Goal: Task Accomplishment & Management: Use online tool/utility

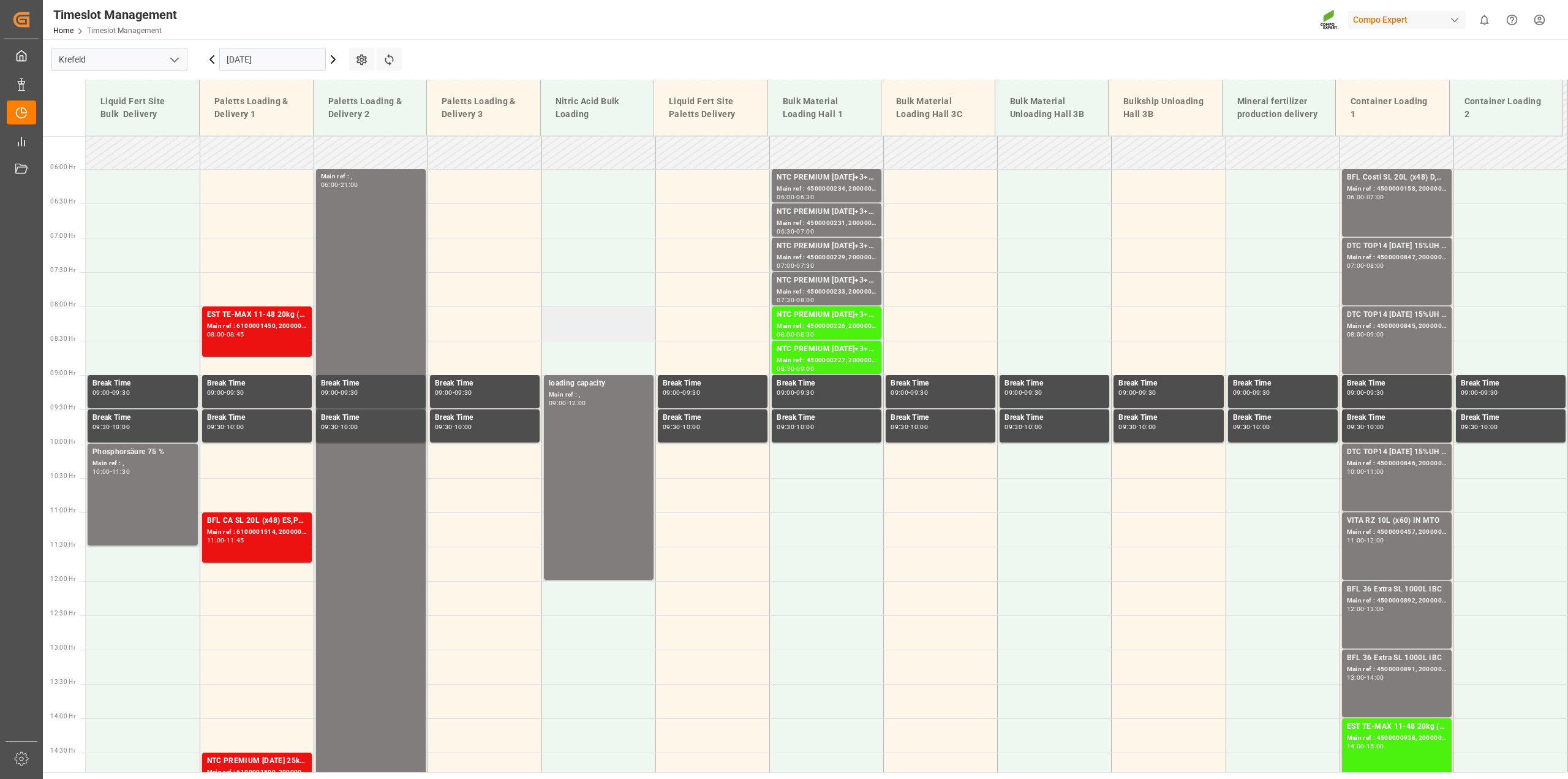
scroll to position [332, 0]
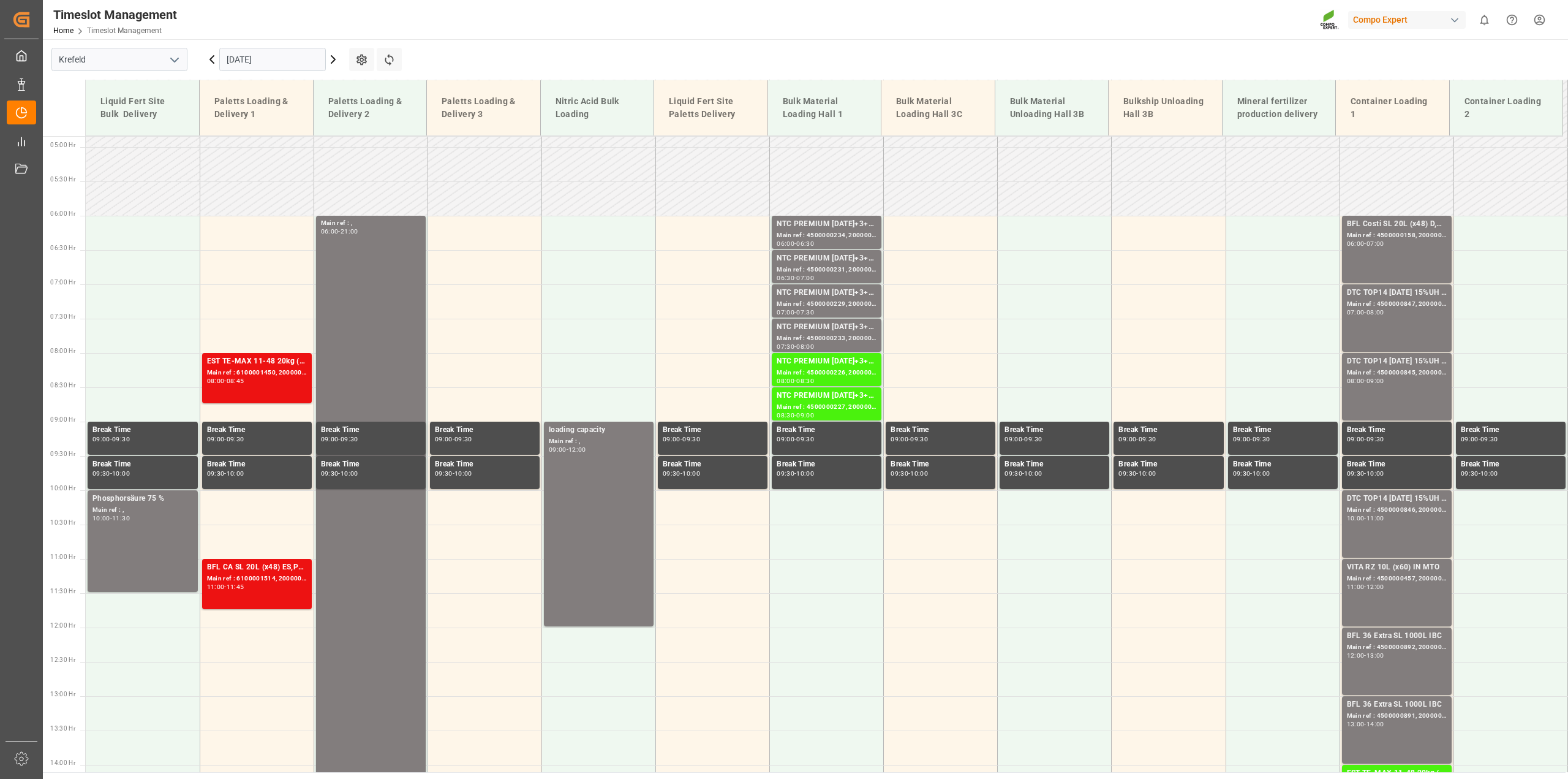
click at [209, 65] on icon at bounding box center [211, 59] width 15 height 15
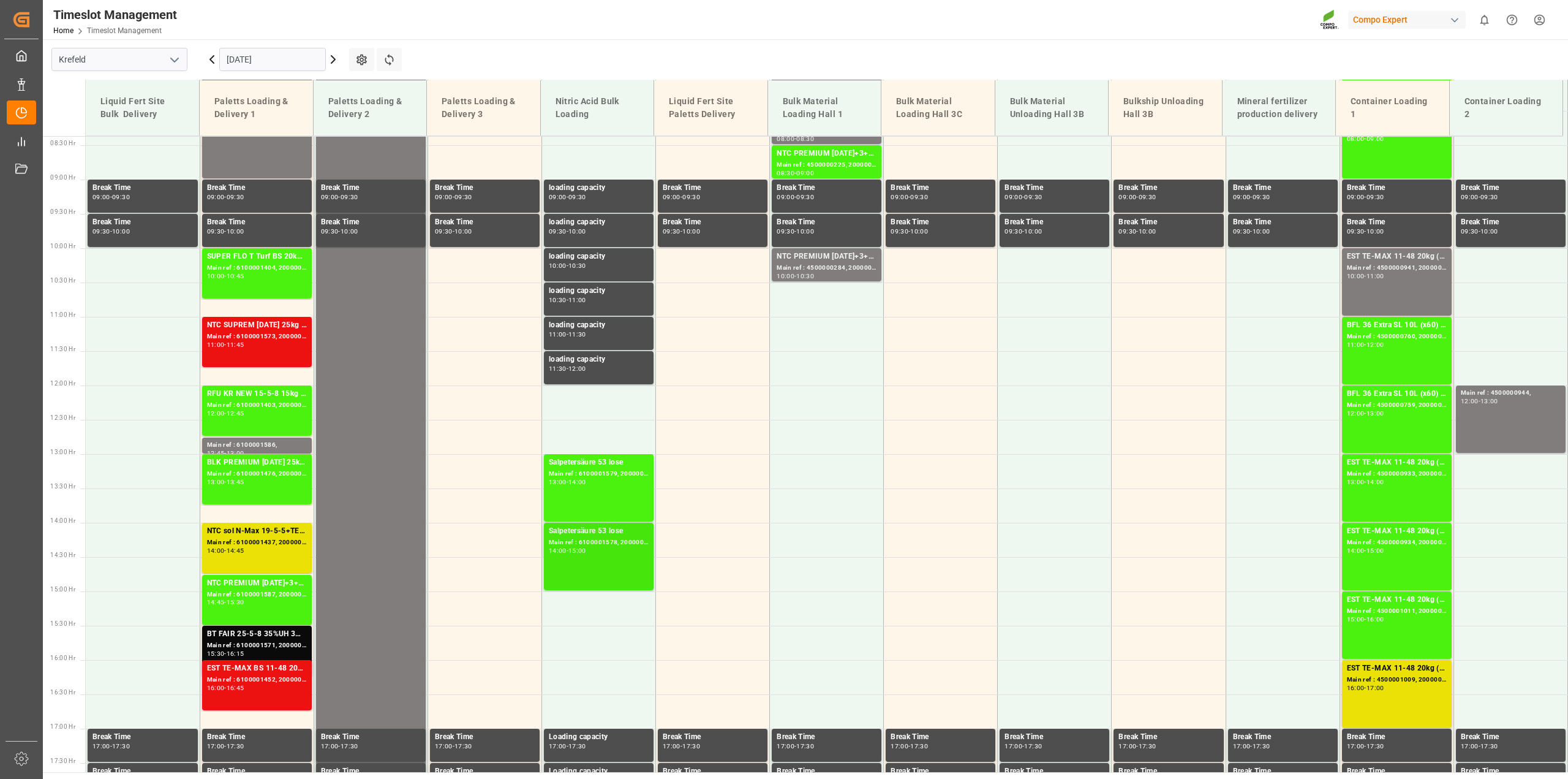
scroll to position [255, 0]
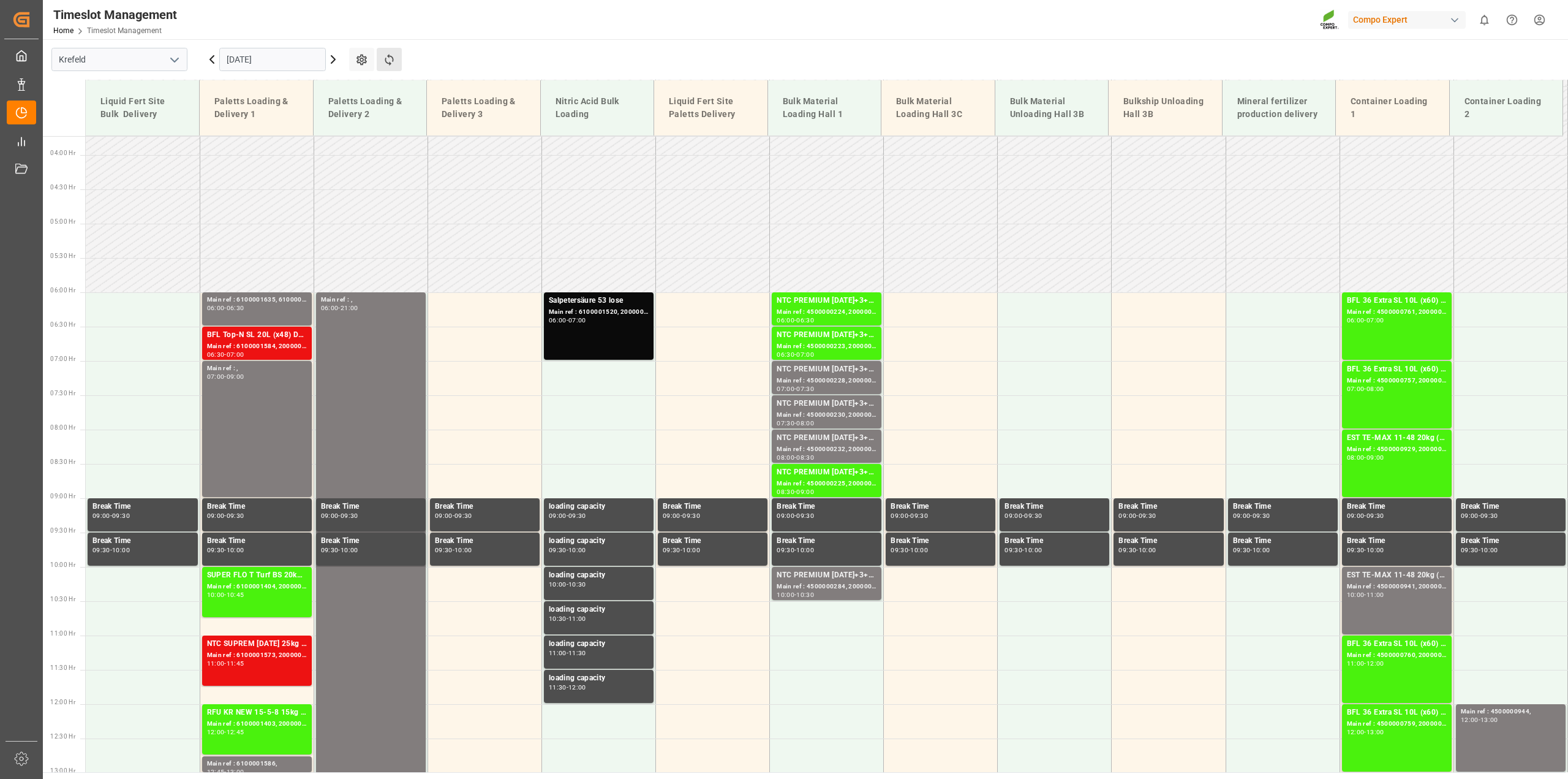
click at [392, 50] on button "Refresh Time Slots" at bounding box center [389, 60] width 25 height 23
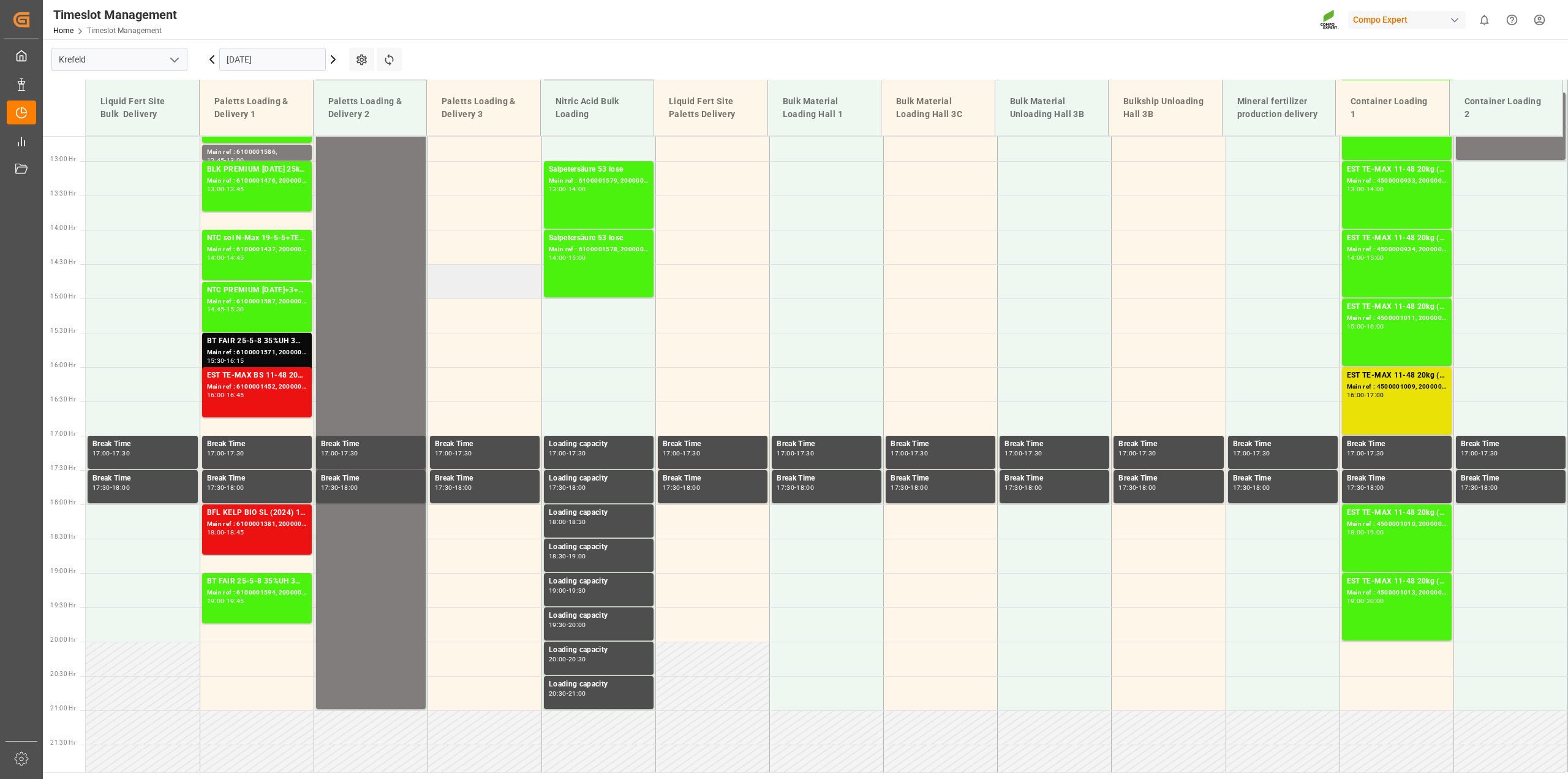
scroll to position [868, 0]
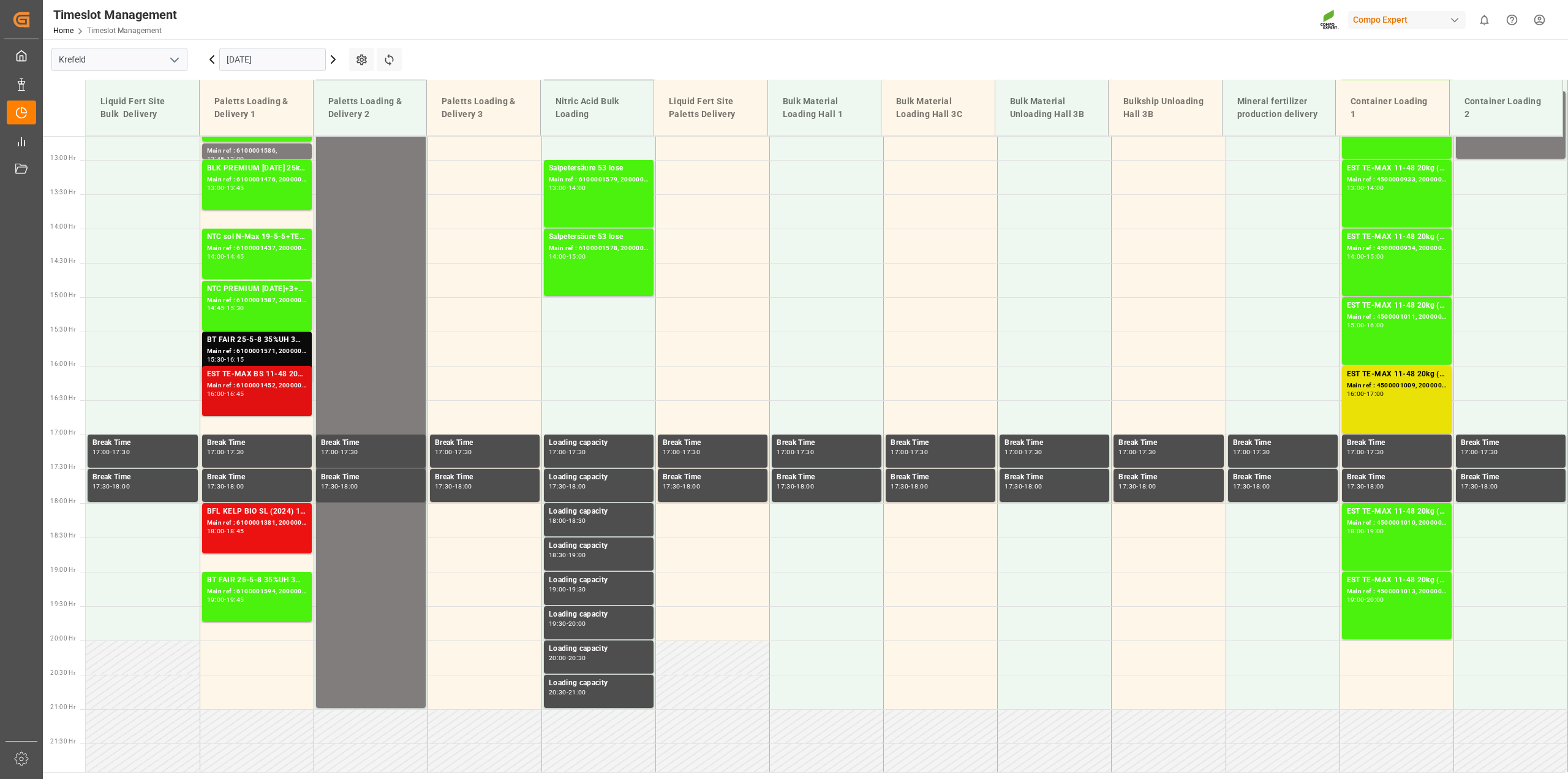
click at [229, 396] on div "16:00 - 16:45" at bounding box center [257, 394] width 100 height 7
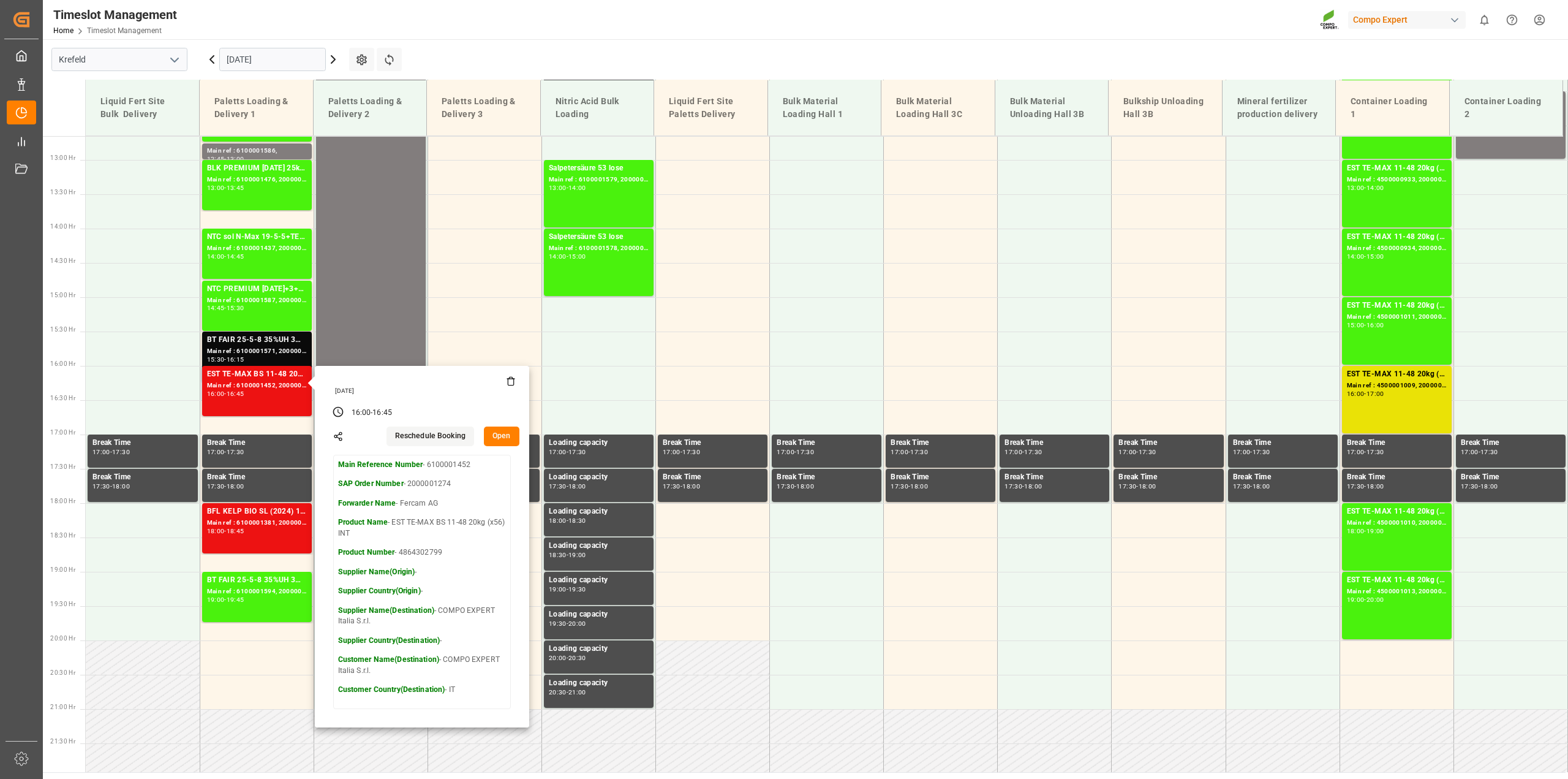
click at [511, 430] on button "Open" at bounding box center [502, 436] width 35 height 20
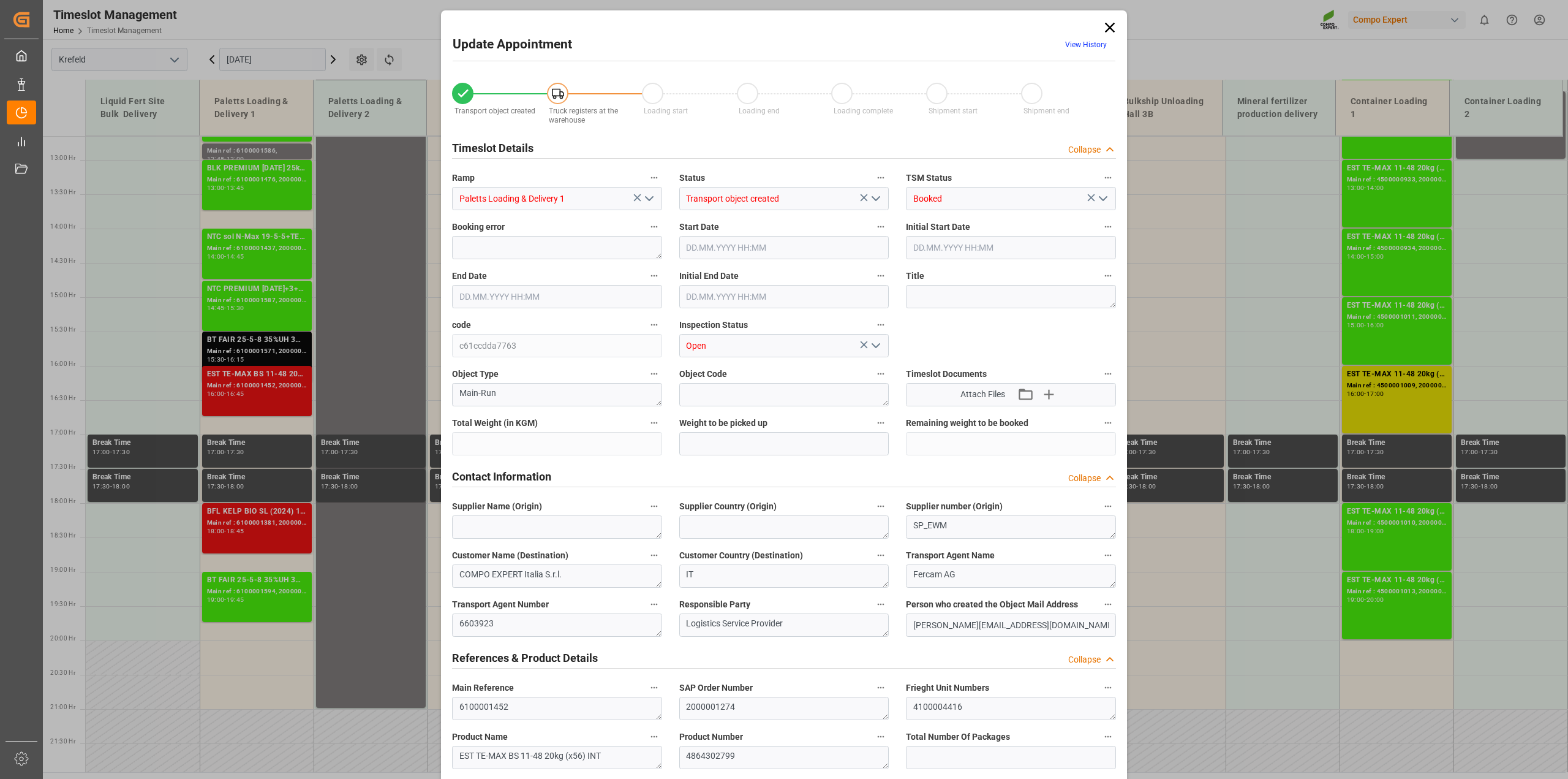
type input "22960"
type input "0"
type input "[DATE] 16:00"
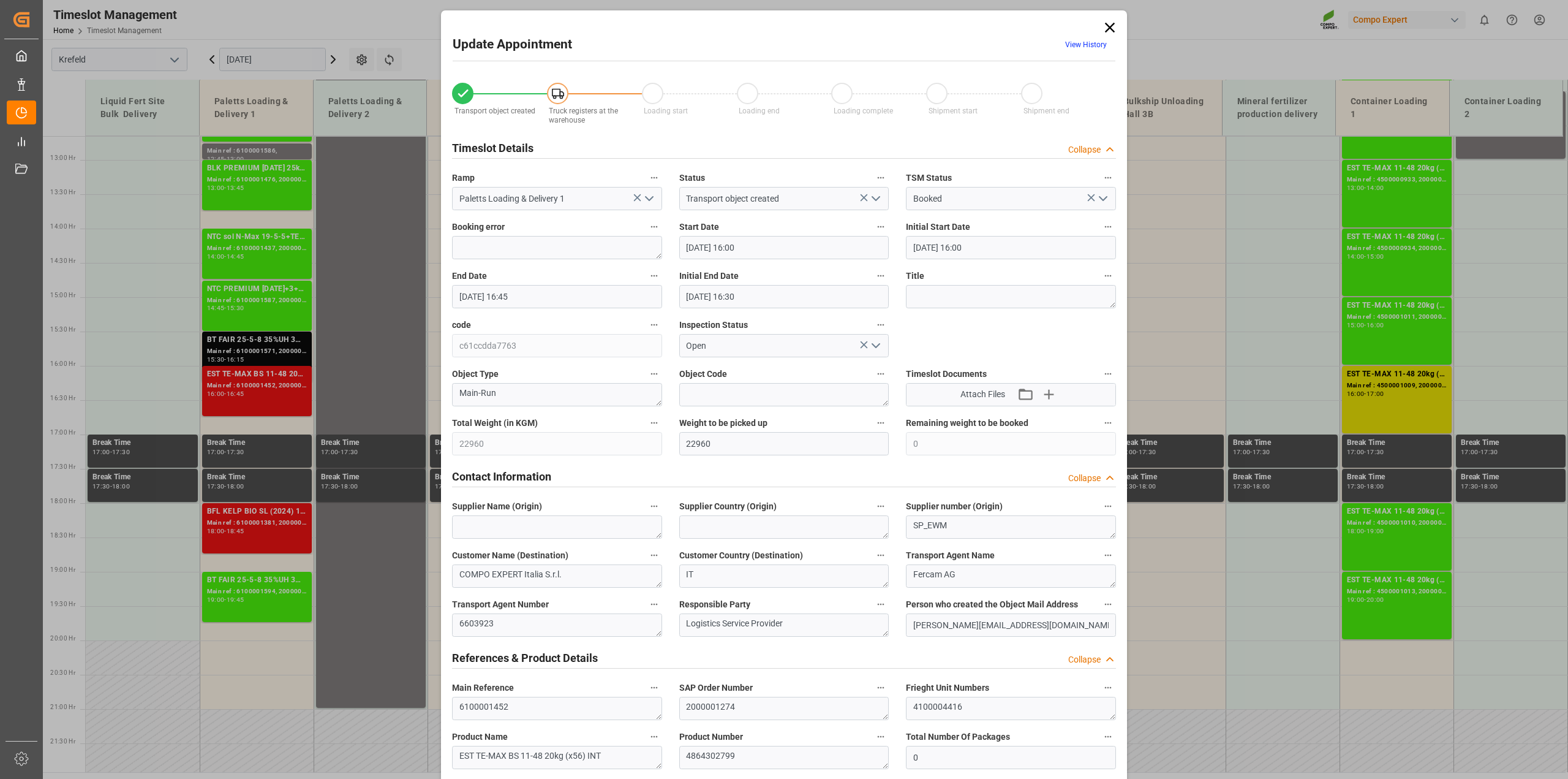
type input "[DATE] 16:00"
type input "[DATE] 16:45"
type input "[DATE] 16:30"
type input "[DATE] 16:05"
type input "[DATE] 12:37"
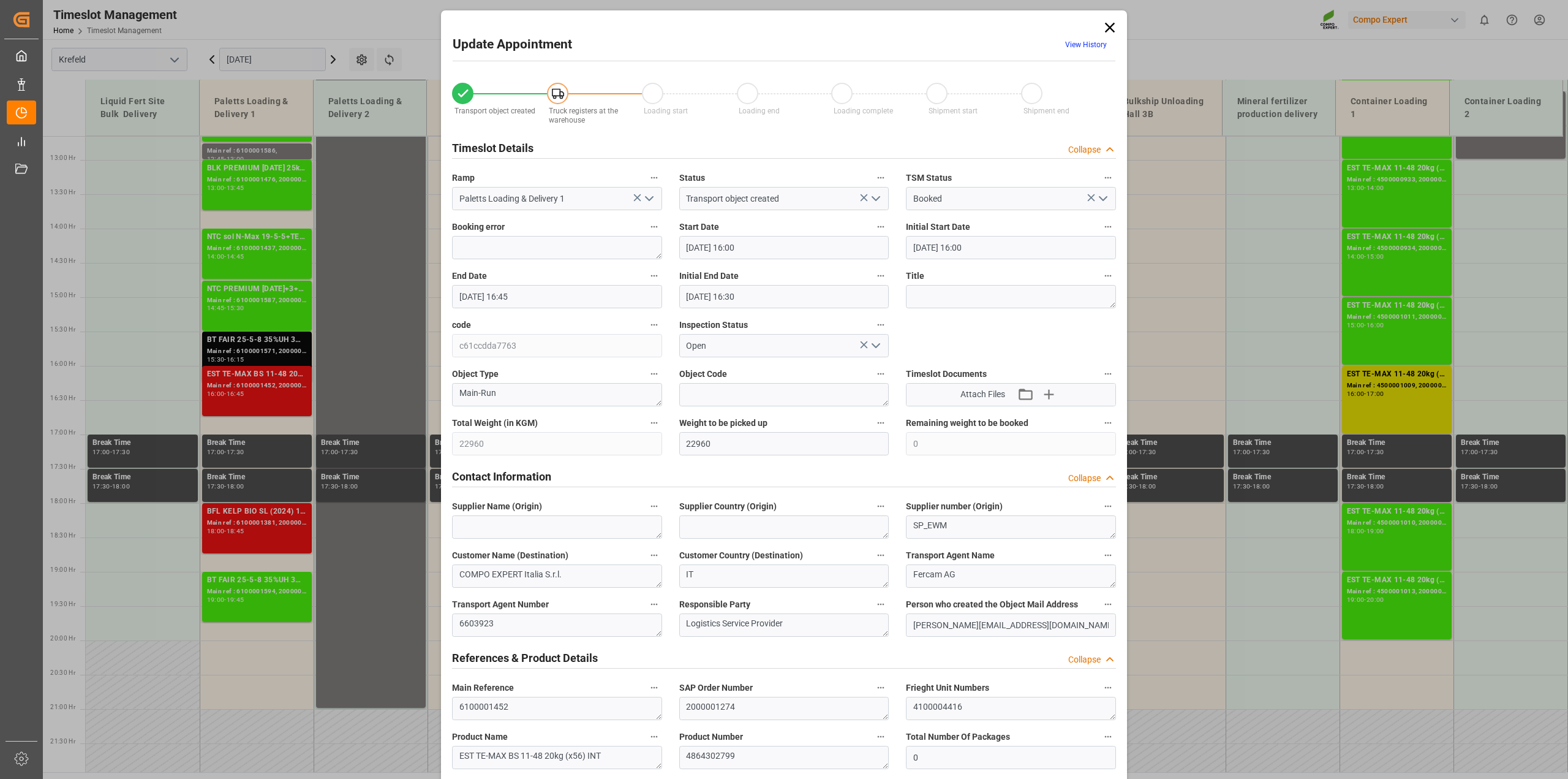
click at [766, 247] on input "[DATE] 16:00" at bounding box center [784, 248] width 210 height 23
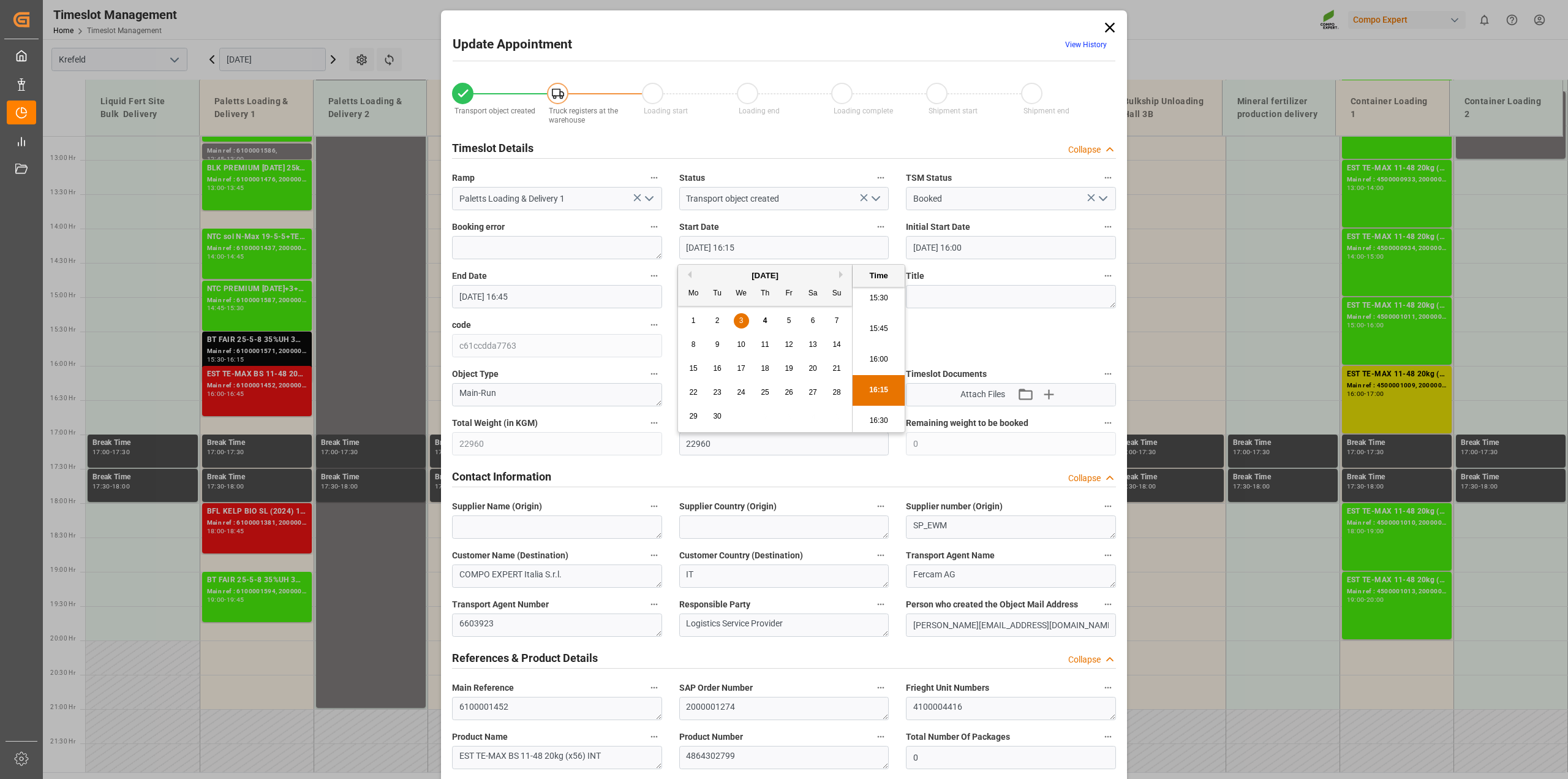
type input "[DATE] 16:15"
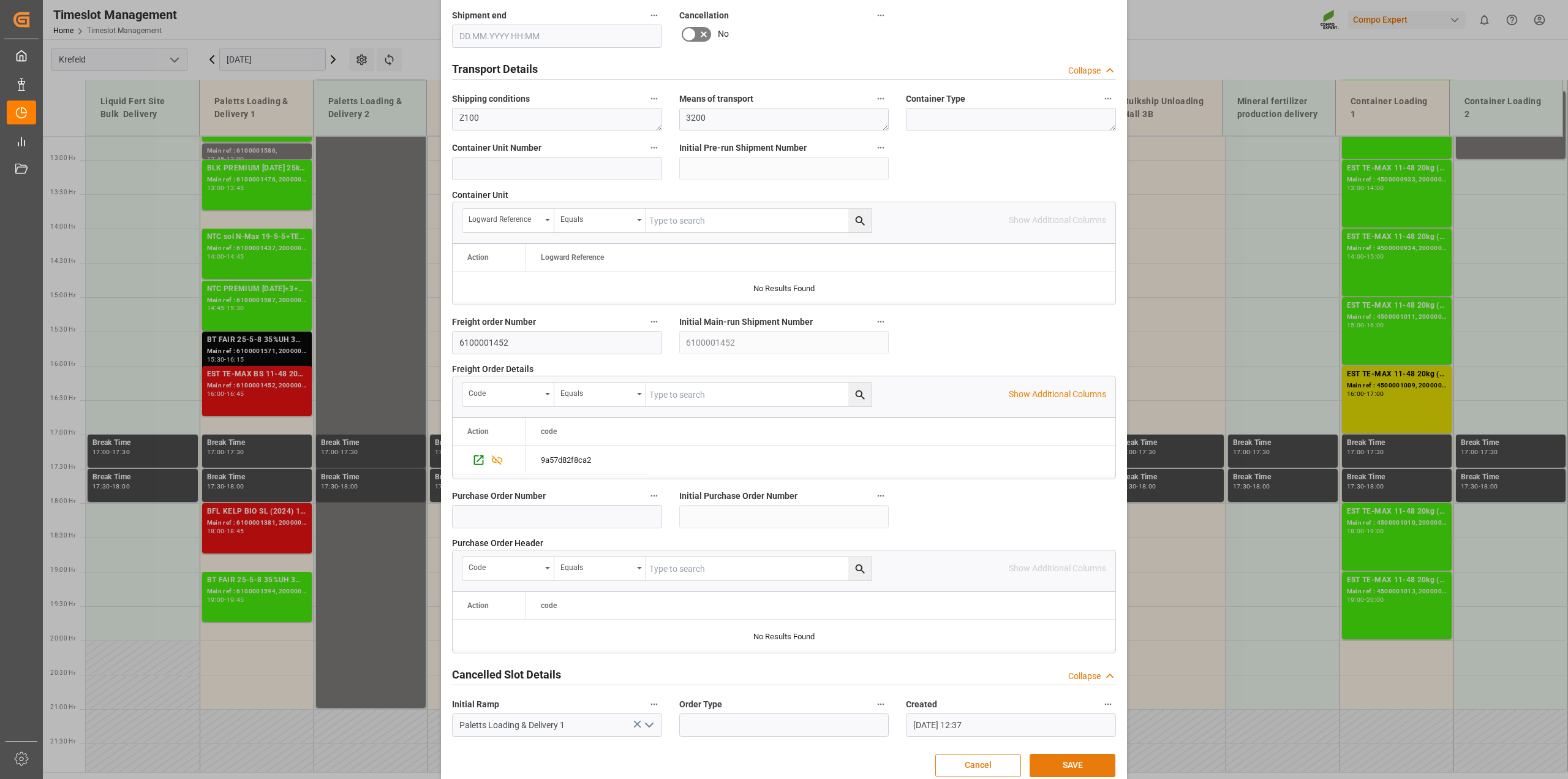
scroll to position [924, 0]
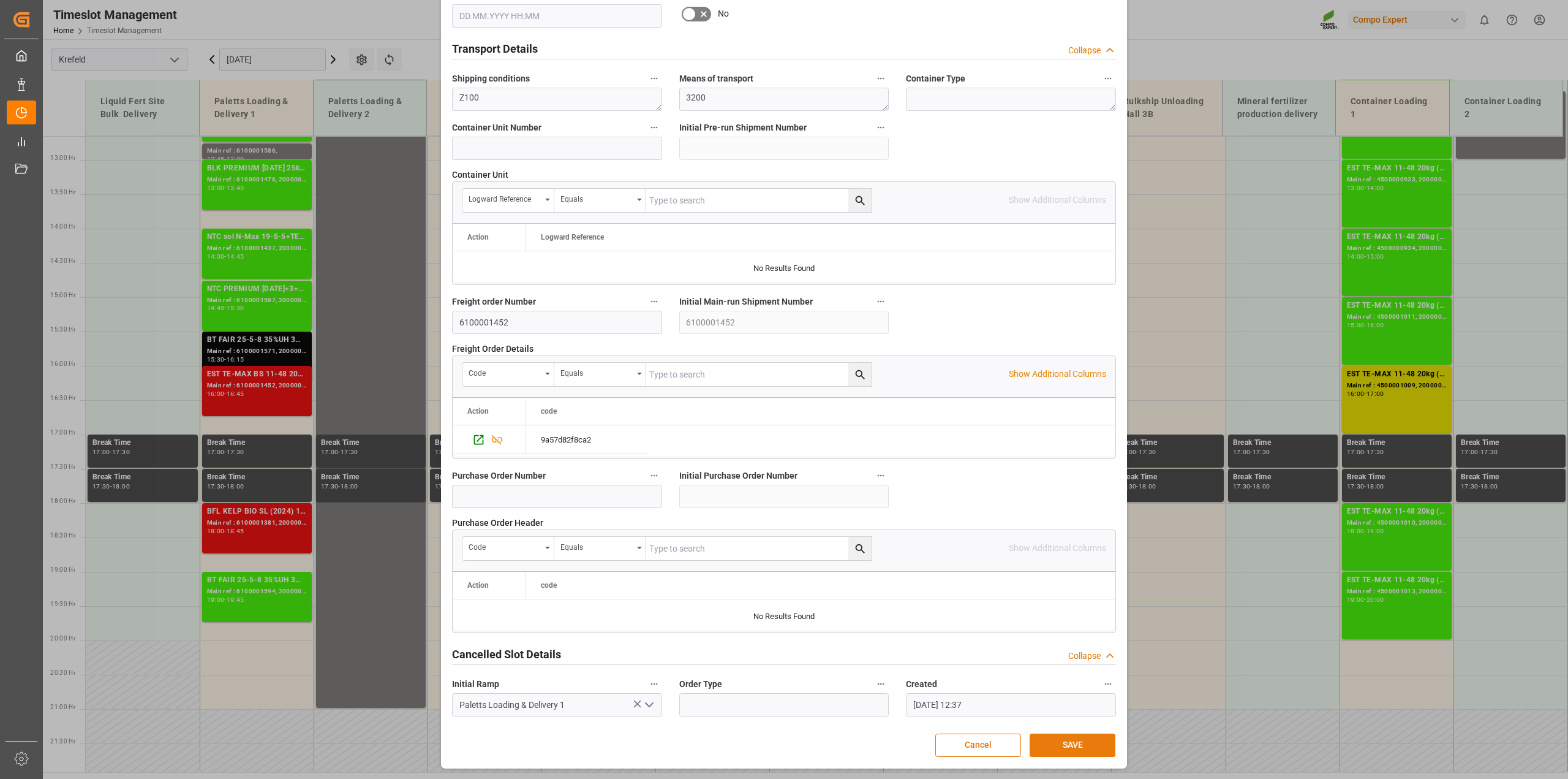
click at [858, 561] on button "SAVE" at bounding box center [1073, 746] width 86 height 23
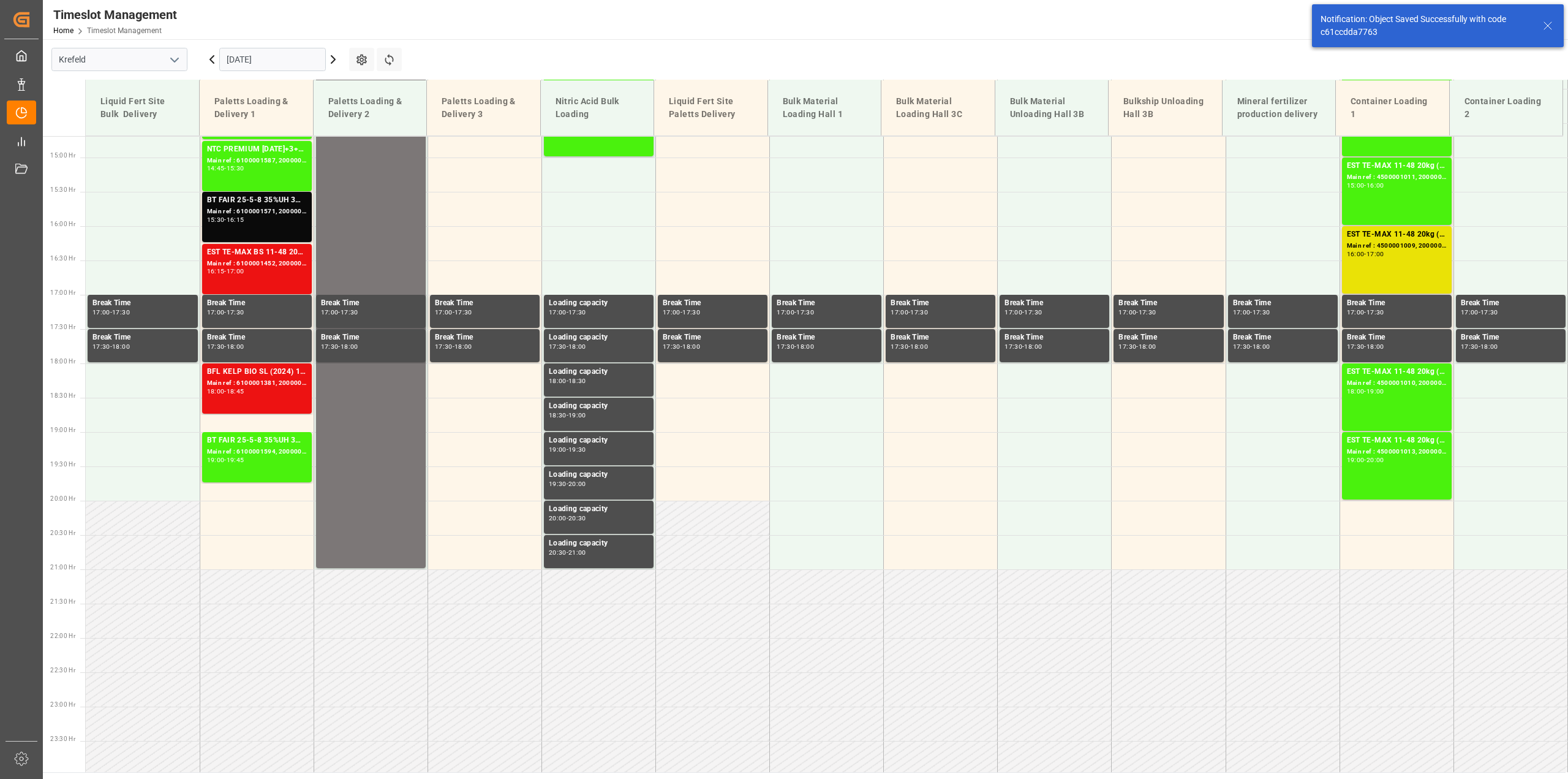
scroll to position [1011, 0]
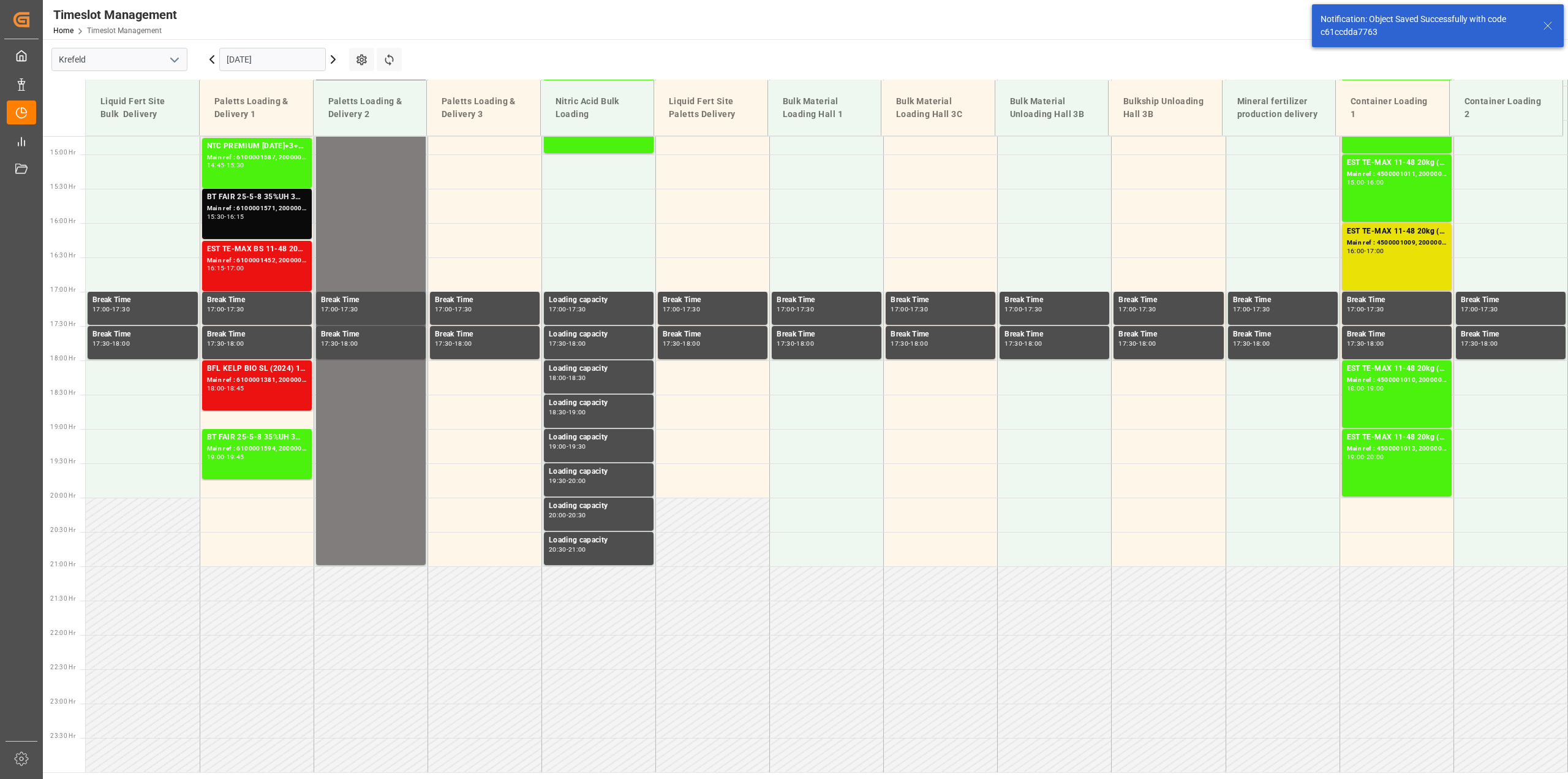
click at [232, 209] on div "Main ref : 6100001571, 2000001241" at bounding box center [257, 208] width 100 height 11
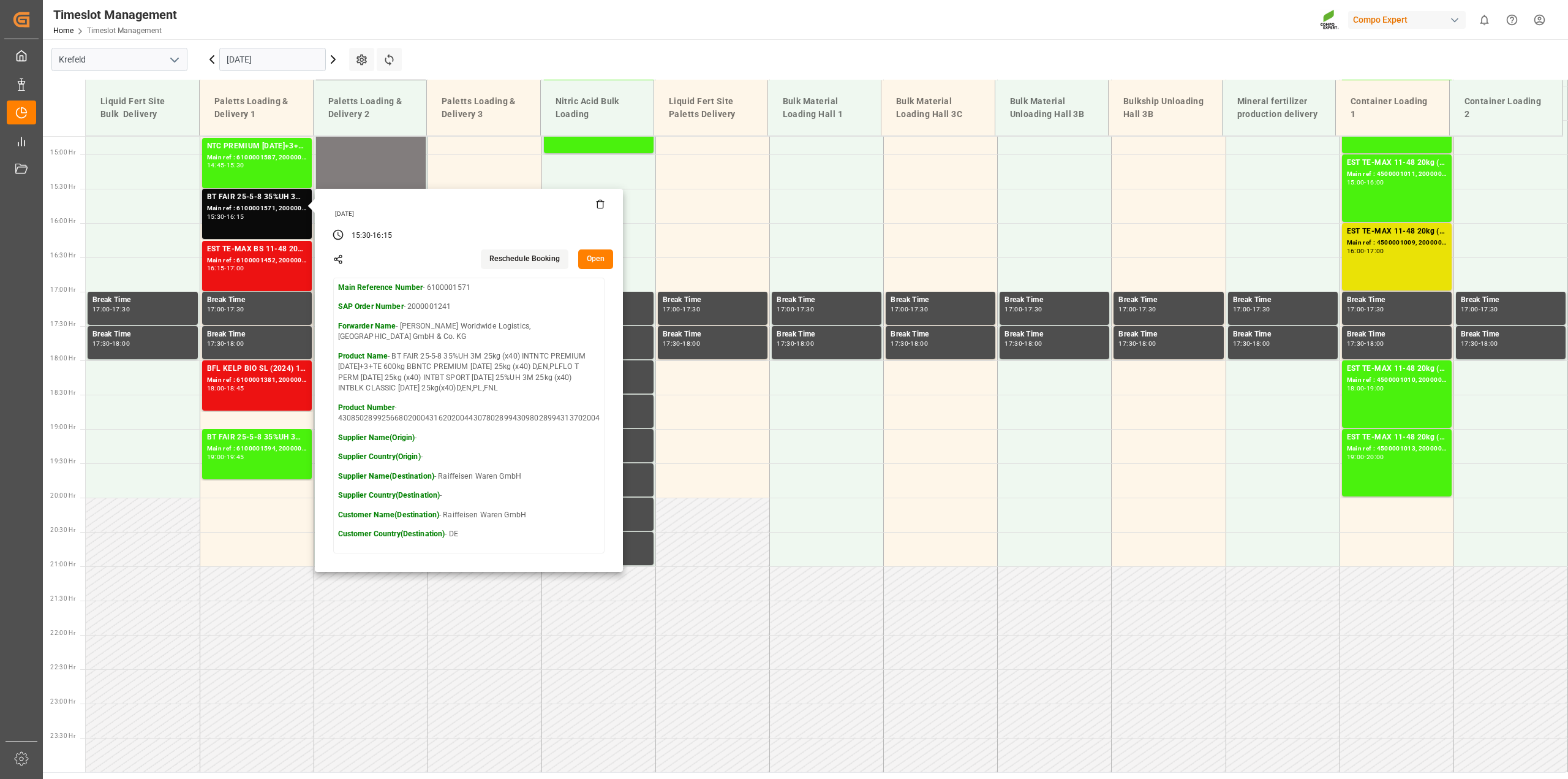
click at [596, 260] on button "Open" at bounding box center [596, 259] width 35 height 20
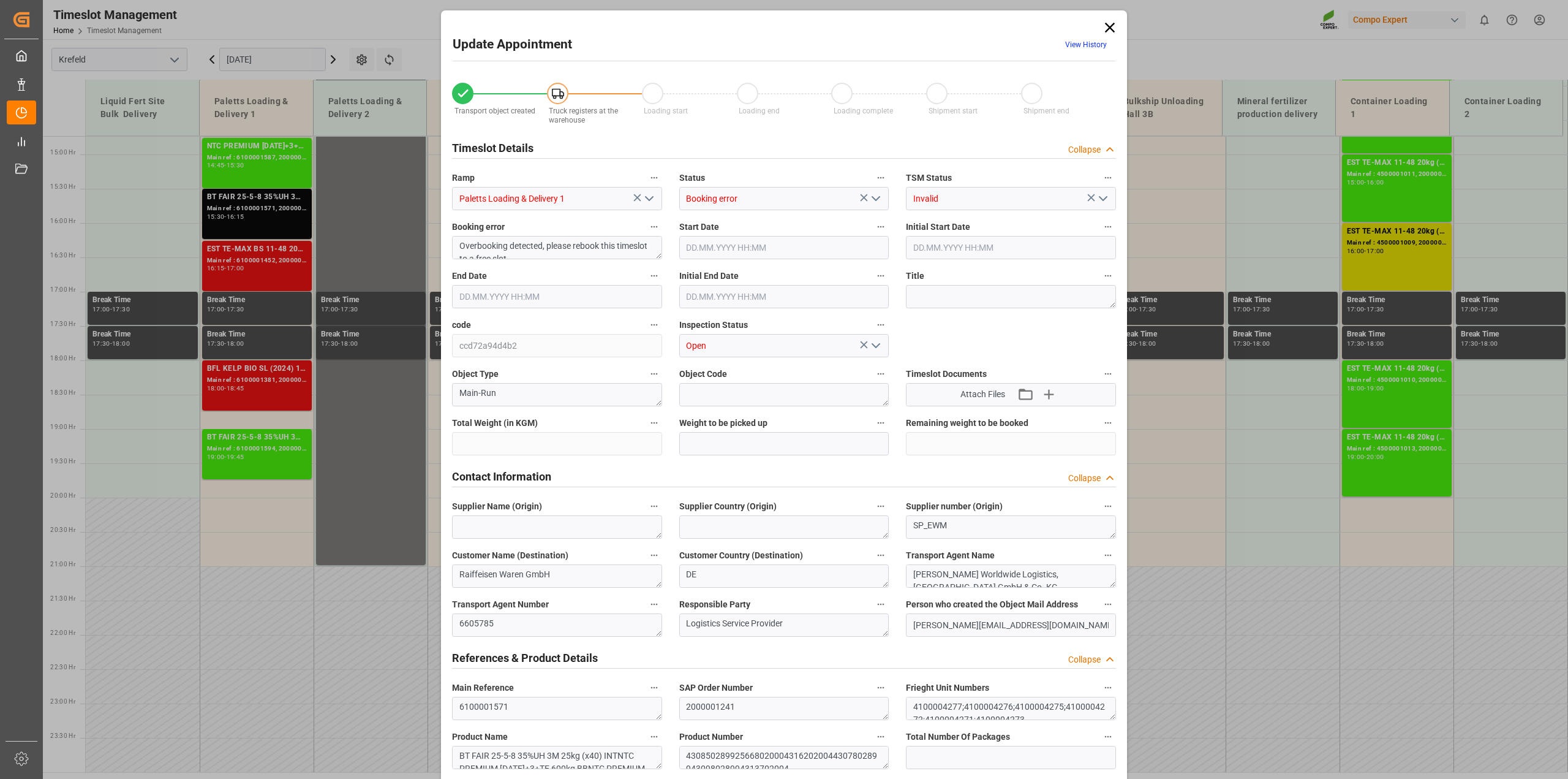
type input "21682.4"
type input "-21682.4"
type input "0"
type input "[DATE] 15:30"
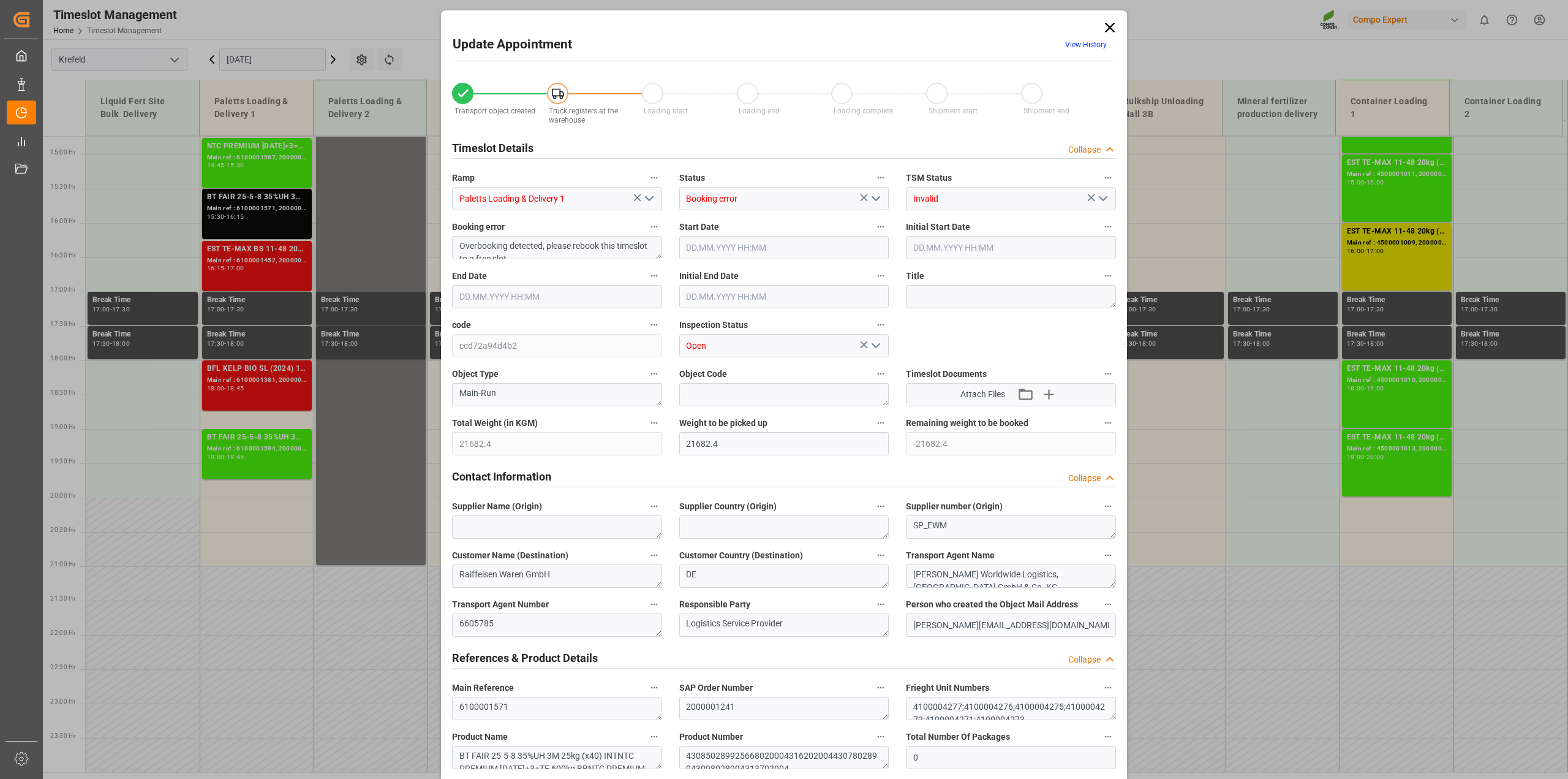
type input "[DATE] 15:30"
type input "[DATE] 16:15"
type input "[DATE] 16:00"
type input "[DATE] 10:14"
type input "[DATE] 10:51"
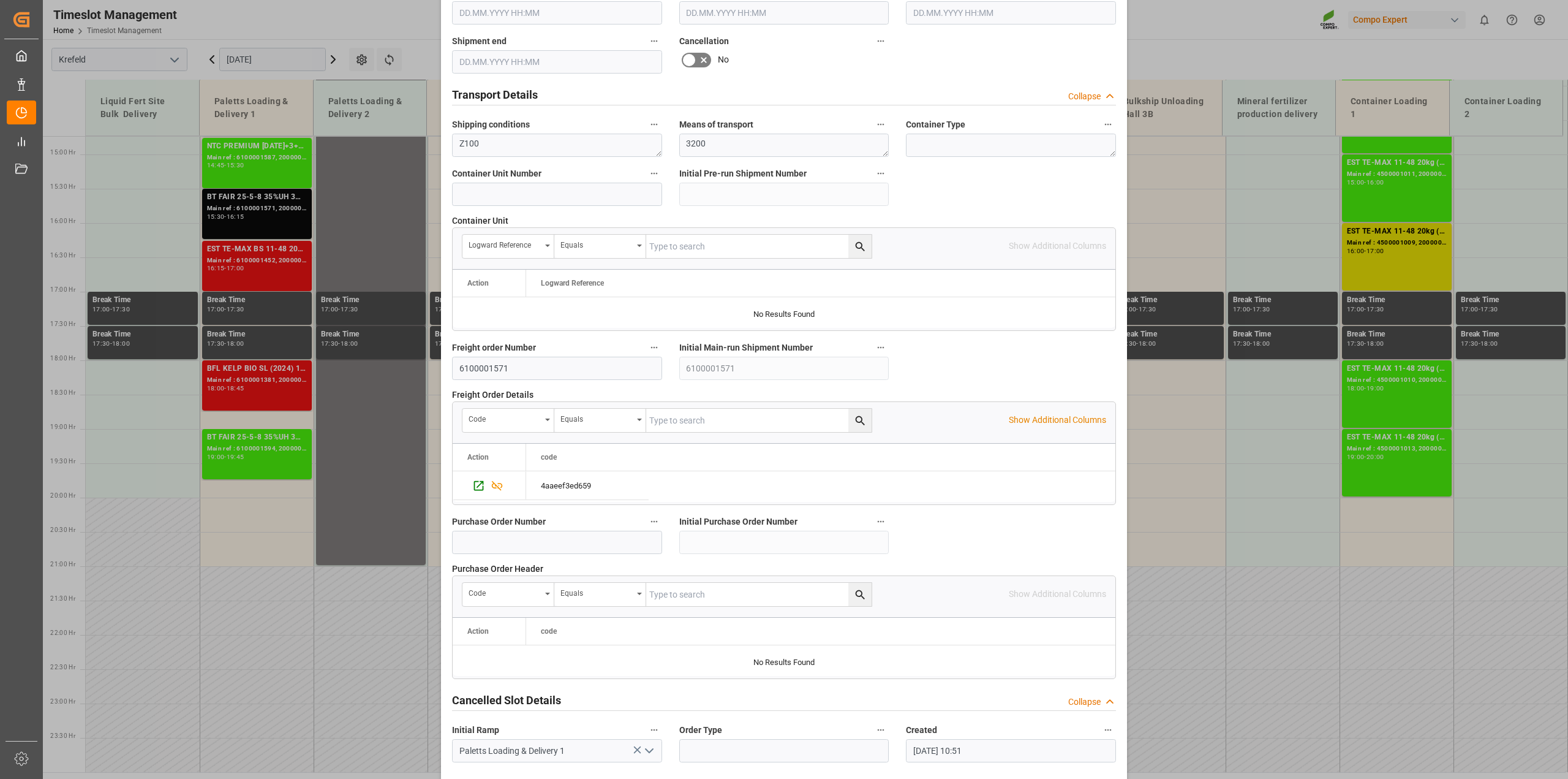
scroll to position [924, 0]
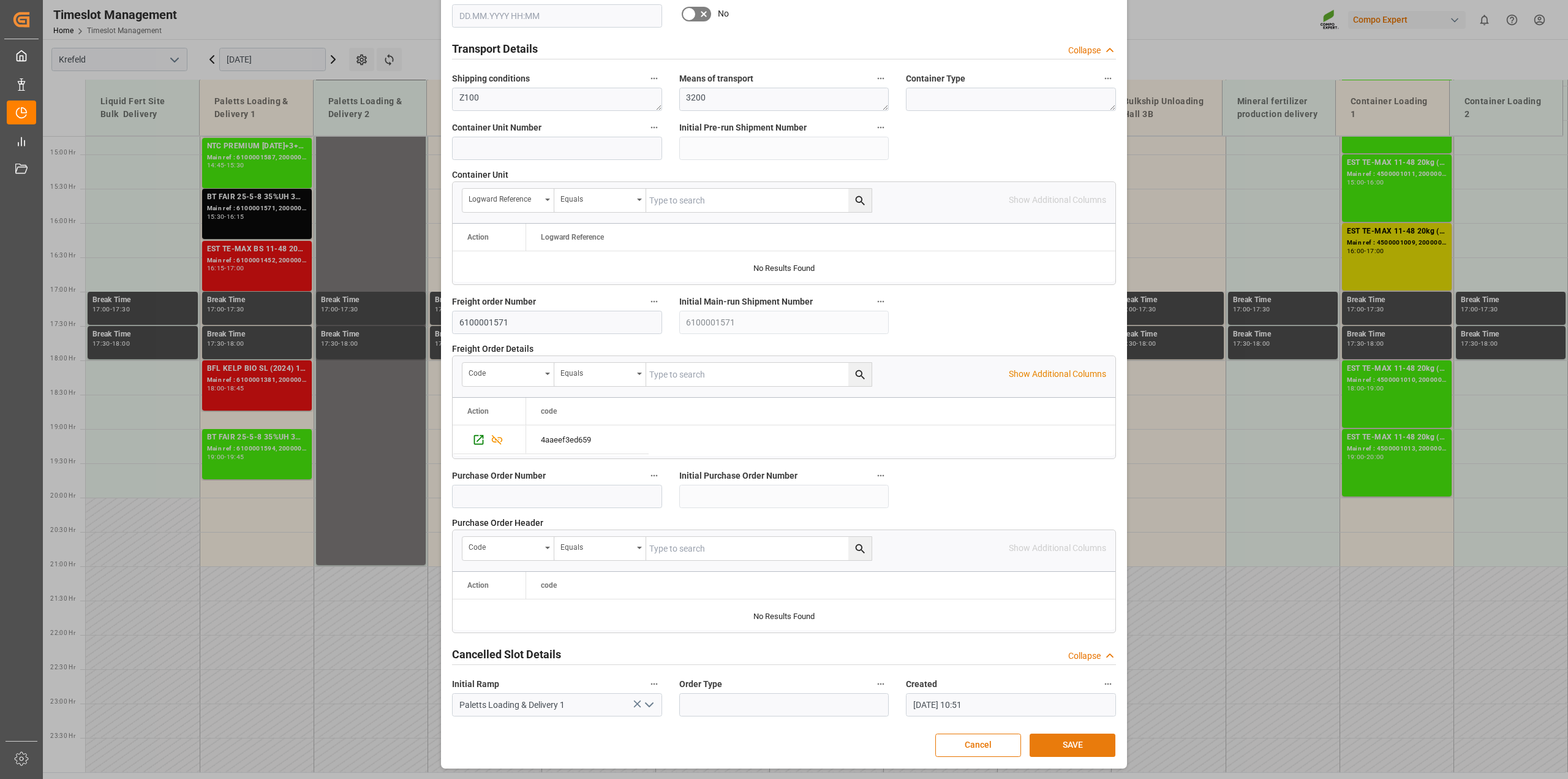
click at [858, 561] on button "SAVE" at bounding box center [1073, 746] width 86 height 23
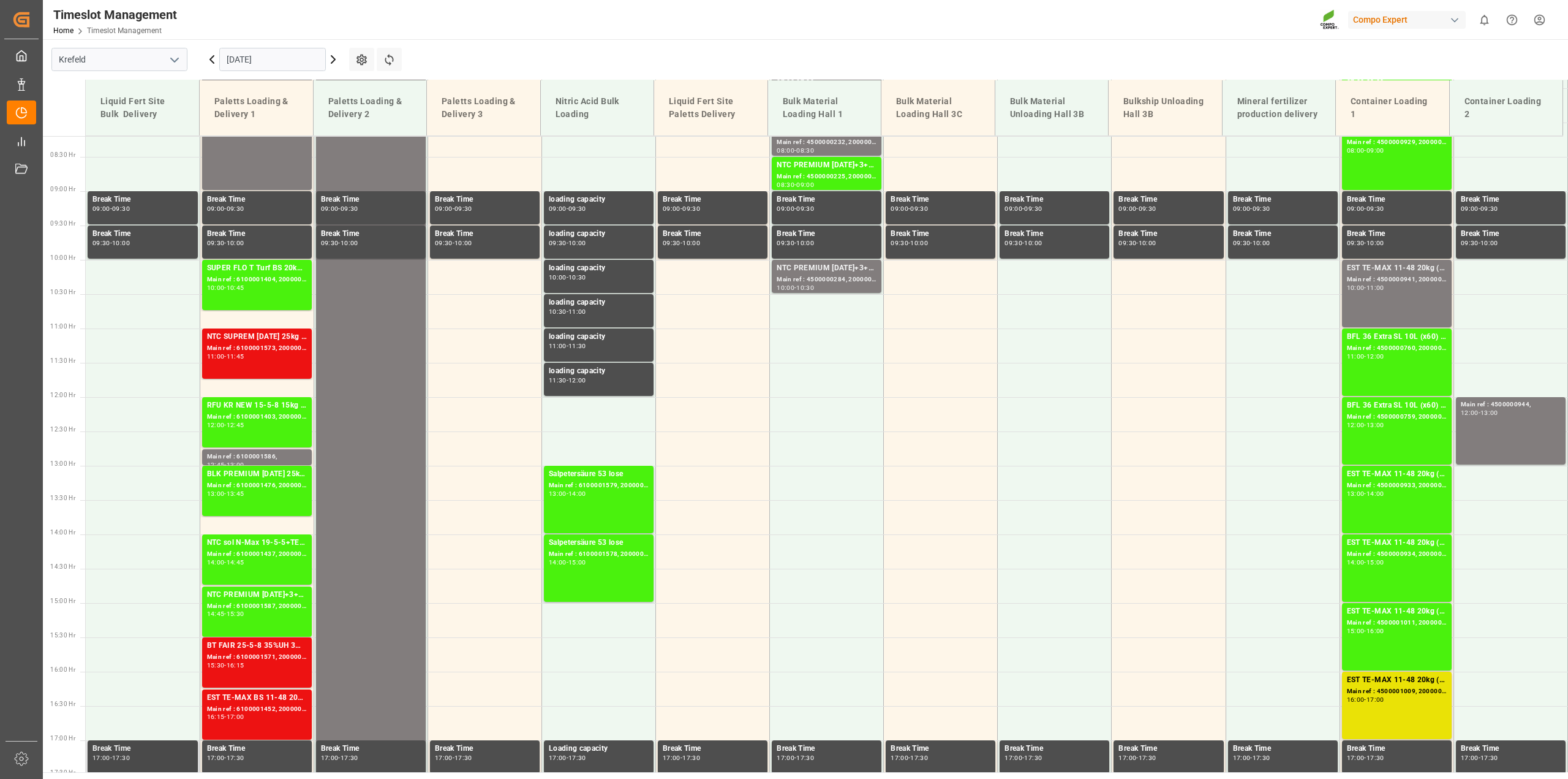
scroll to position [583, 0]
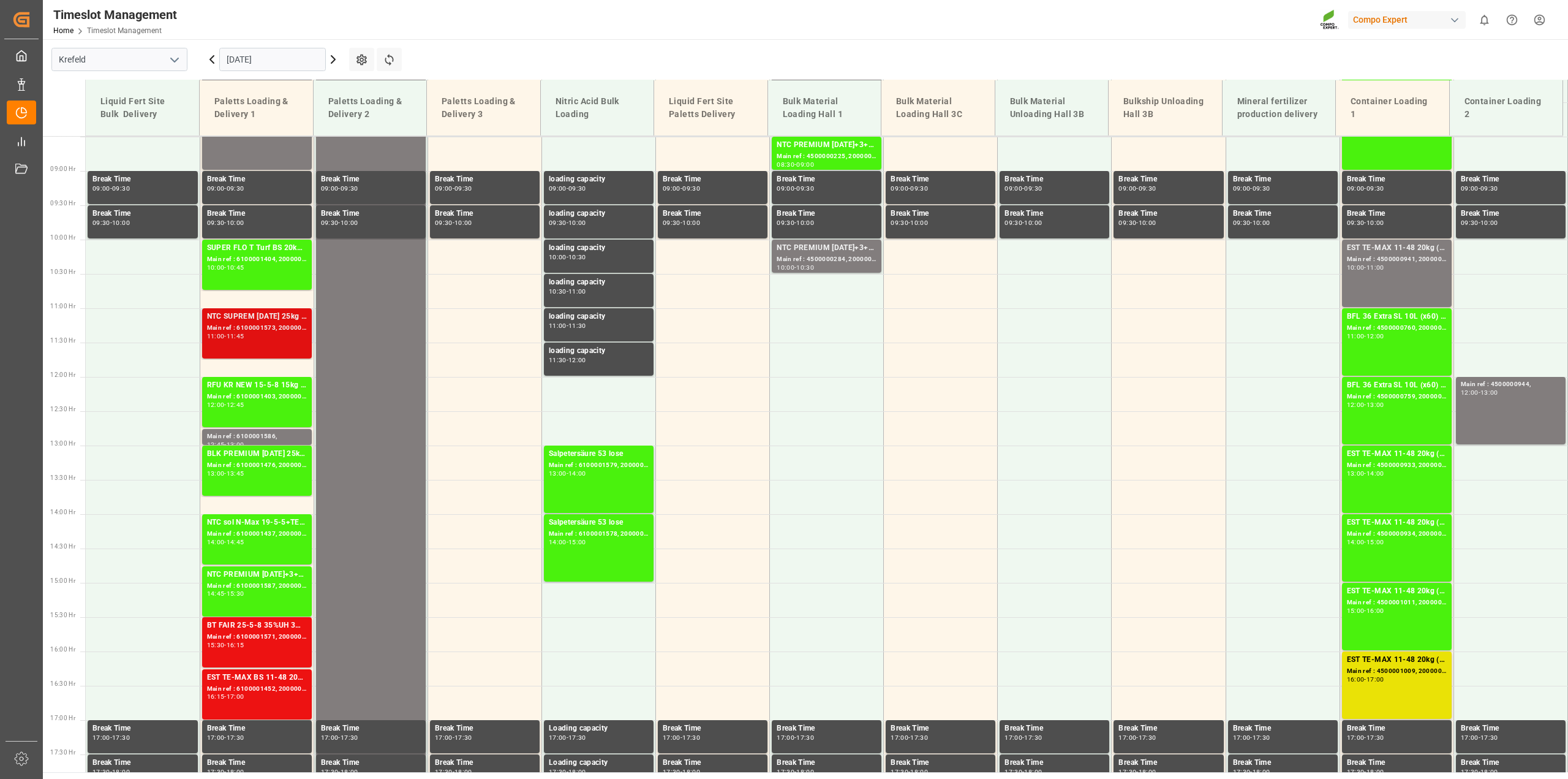
click at [237, 334] on div "11:45" at bounding box center [236, 337] width 18 height 6
click at [393, 62] on icon at bounding box center [388, 59] width 13 height 13
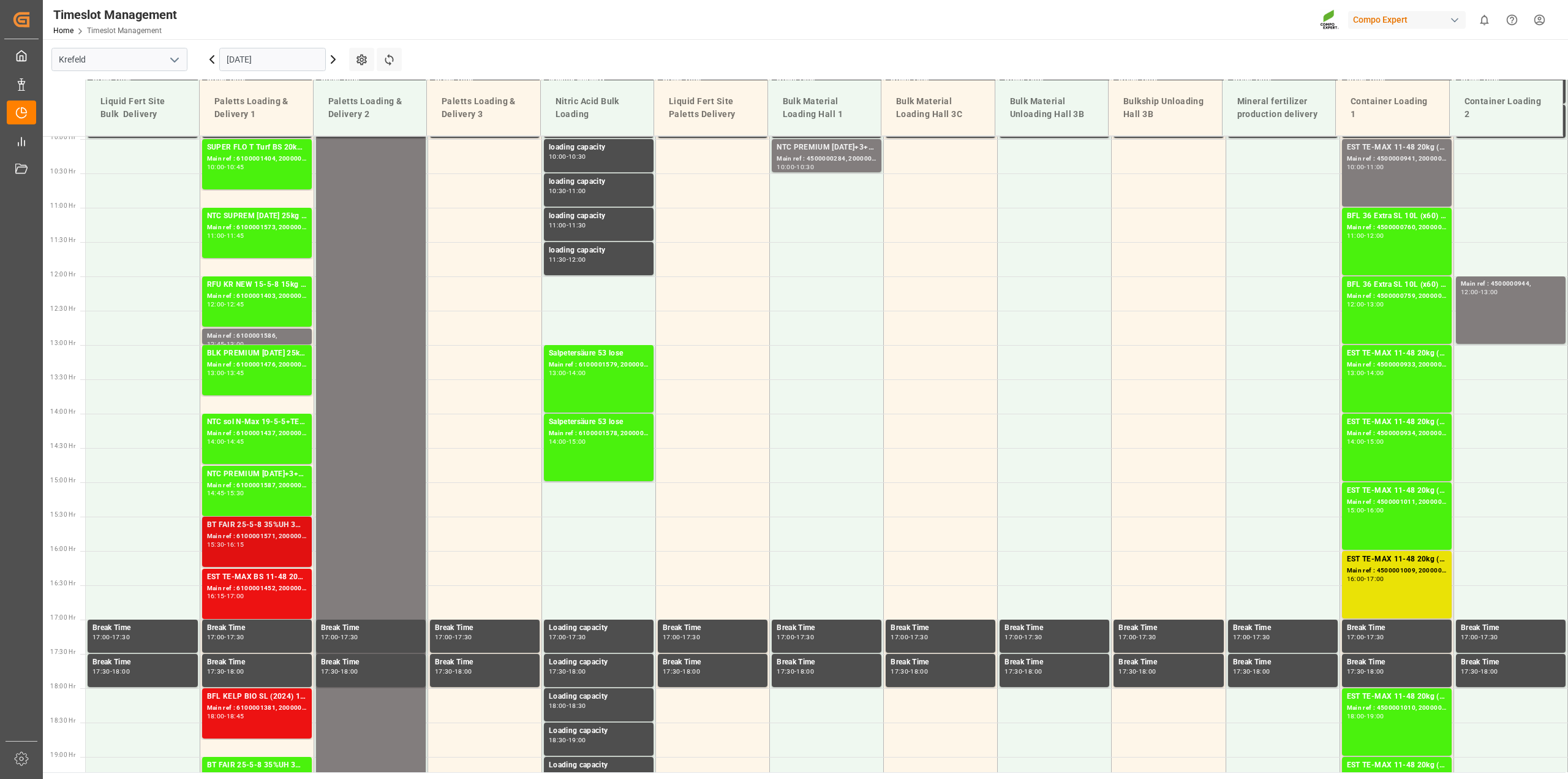
scroll to position [792, 0]
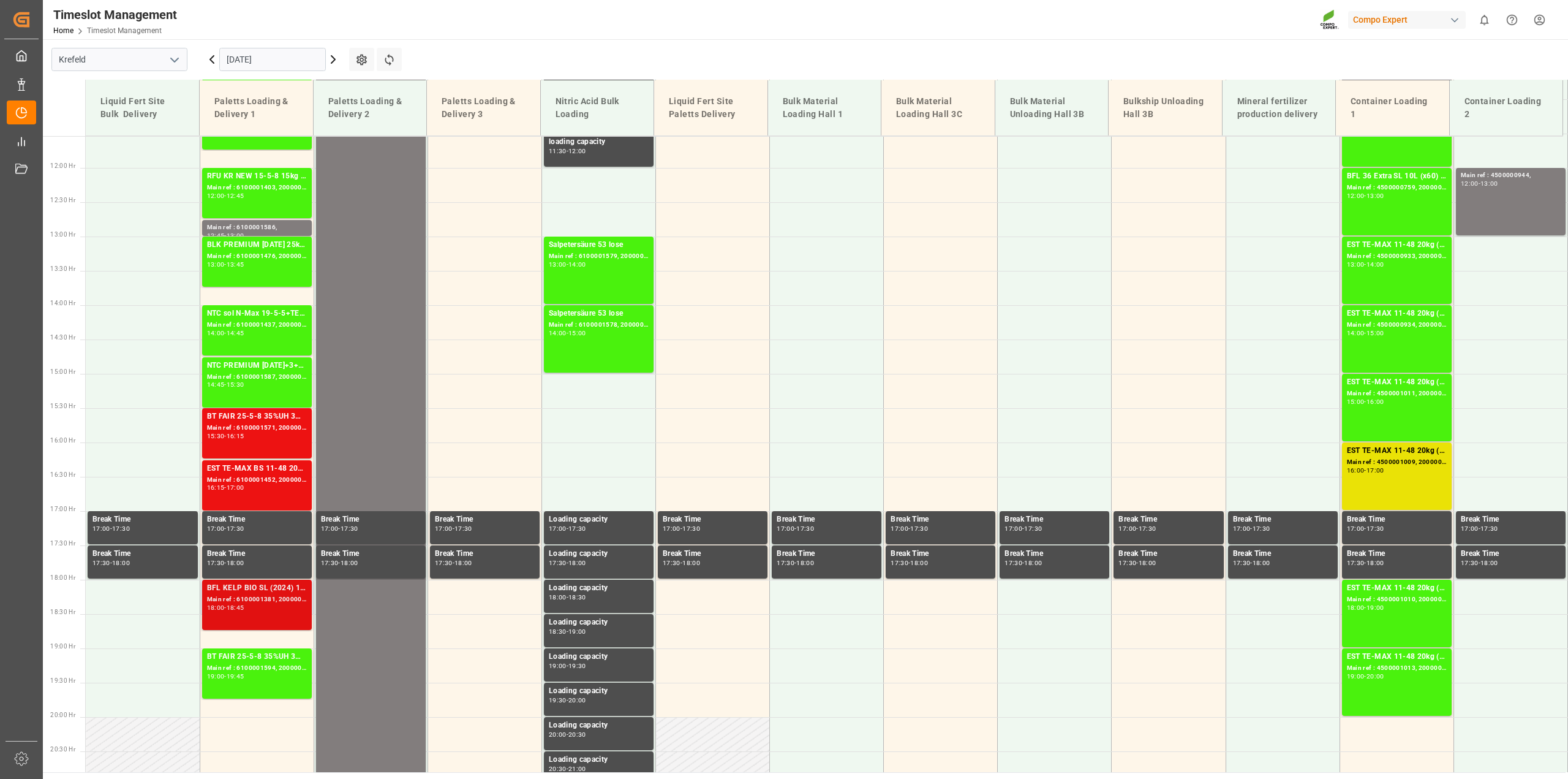
click at [237, 561] on div "BFL KELP BIO SL (2024) 10L (x60) ES,PTBFL AKTIV [DATE] SL 10L (x60) ES,PTBFL MN…" at bounding box center [257, 605] width 100 height 45
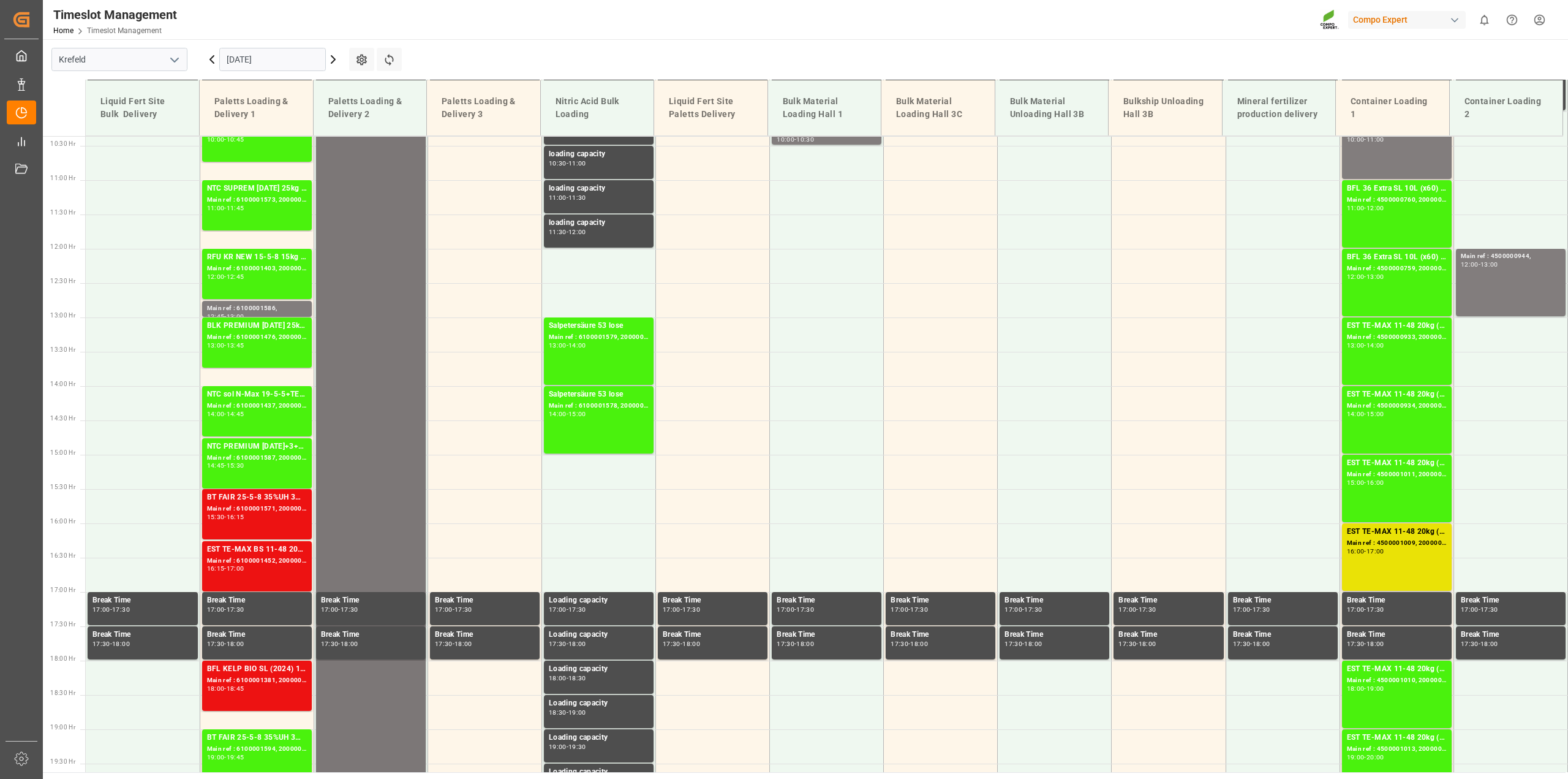
scroll to position [715, 0]
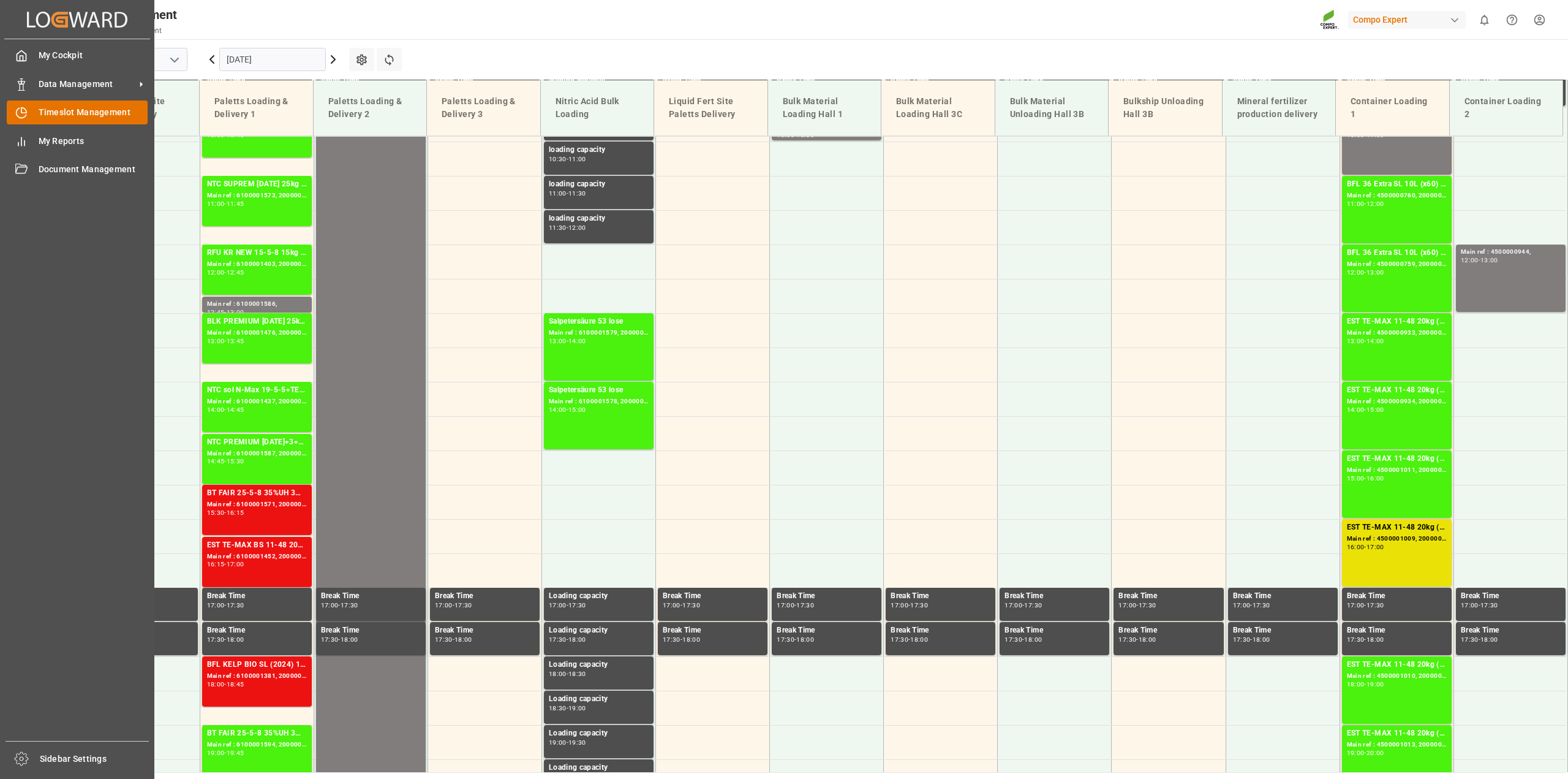
click at [26, 113] on icon at bounding box center [23, 110] width 5 height 5
click at [51, 84] on span "Data Management" at bounding box center [86, 84] width 97 height 13
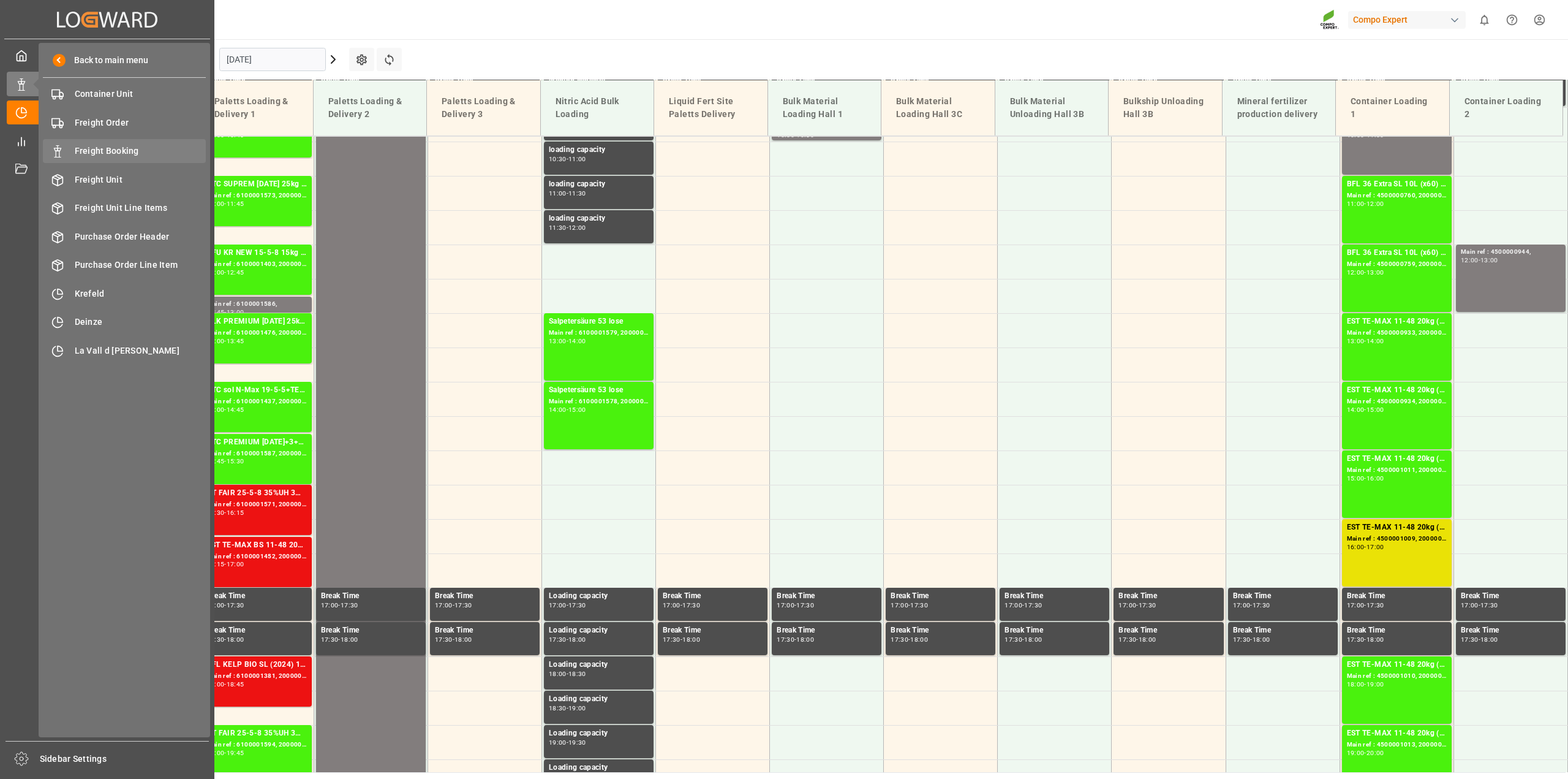
click at [101, 149] on span "Freight Booking" at bounding box center [140, 151] width 132 height 13
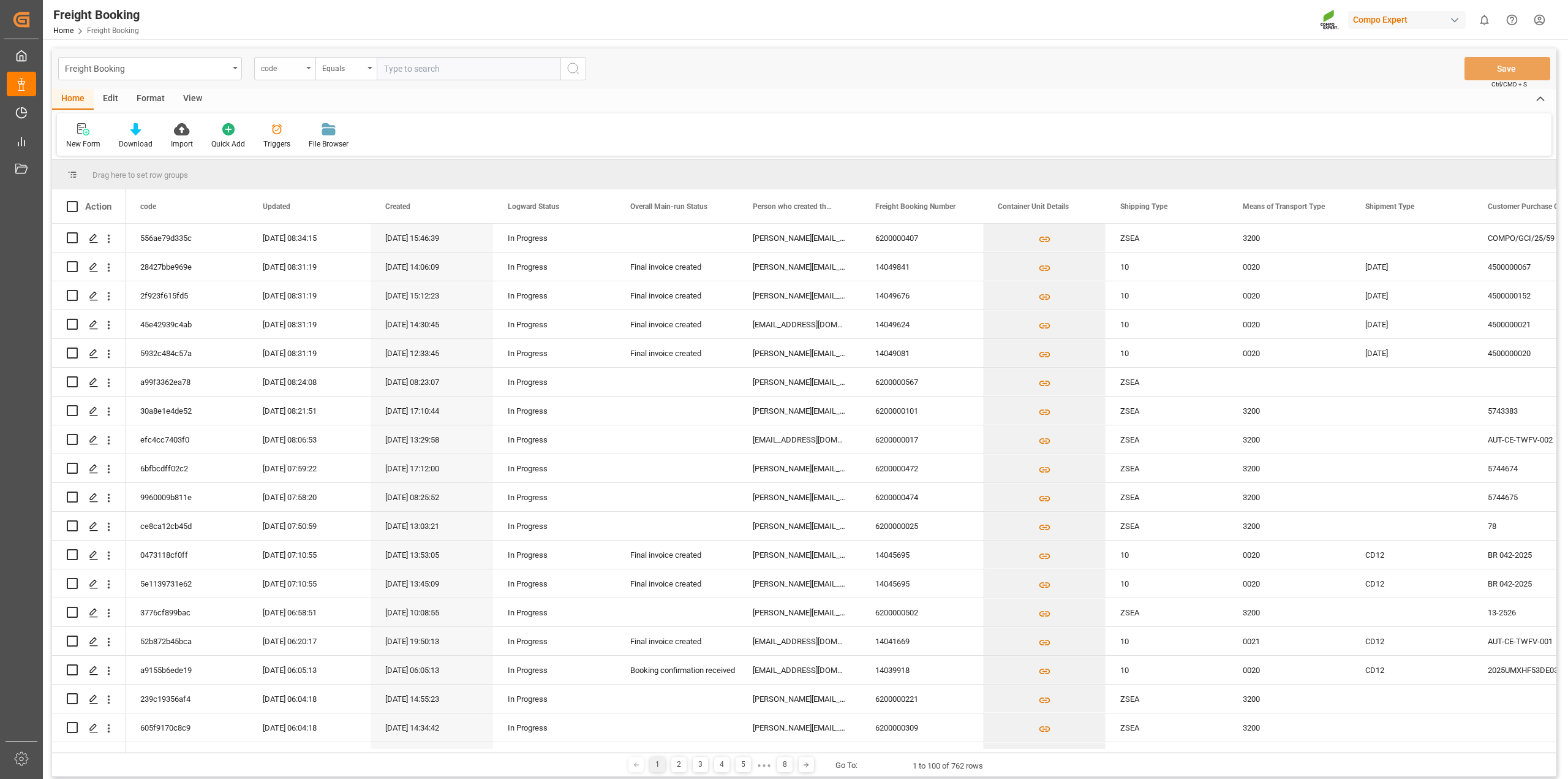
click at [312, 67] on div "code" at bounding box center [285, 69] width 62 height 23
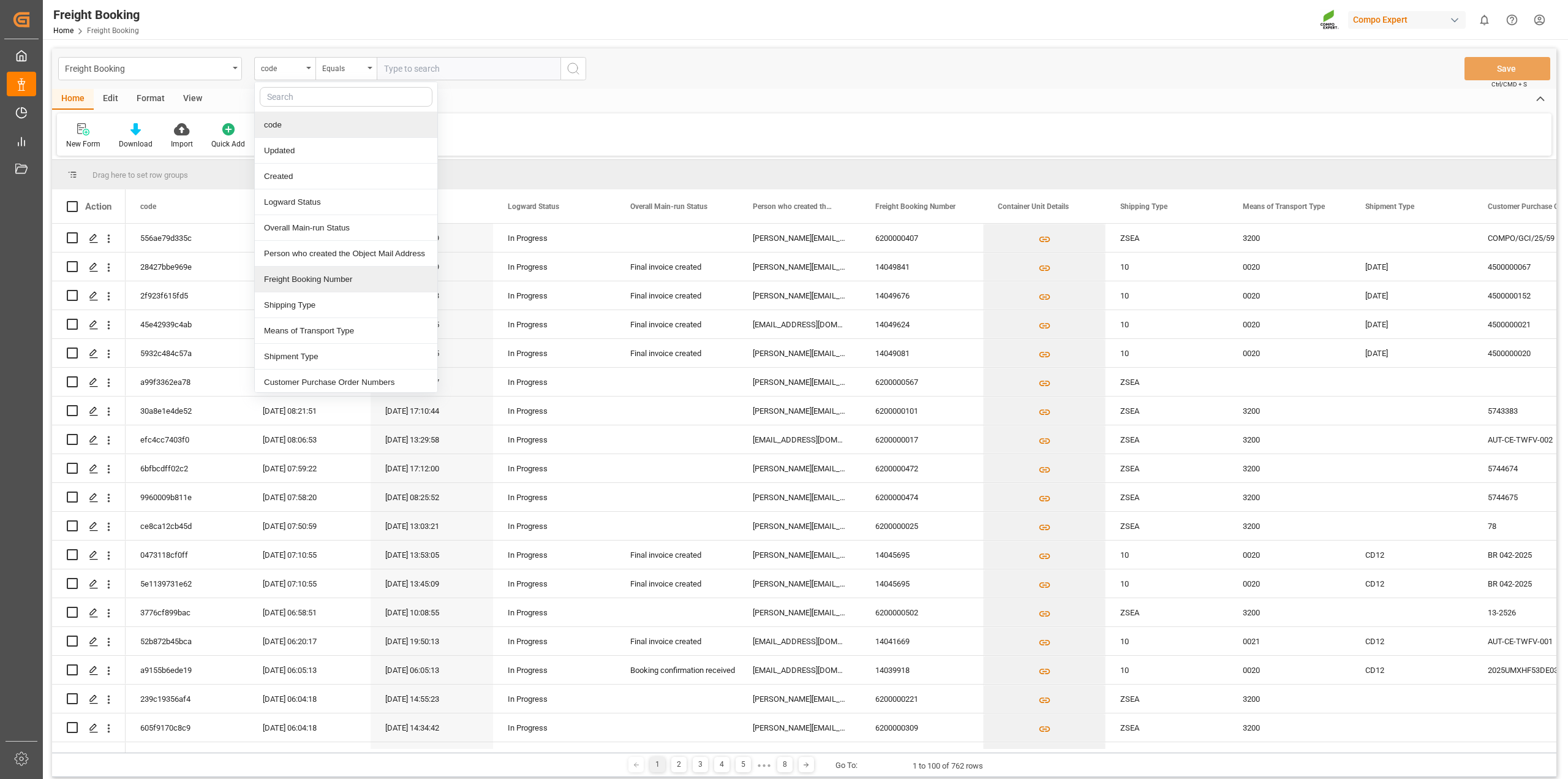
click at [291, 276] on div "Freight Booking Number" at bounding box center [346, 279] width 183 height 25
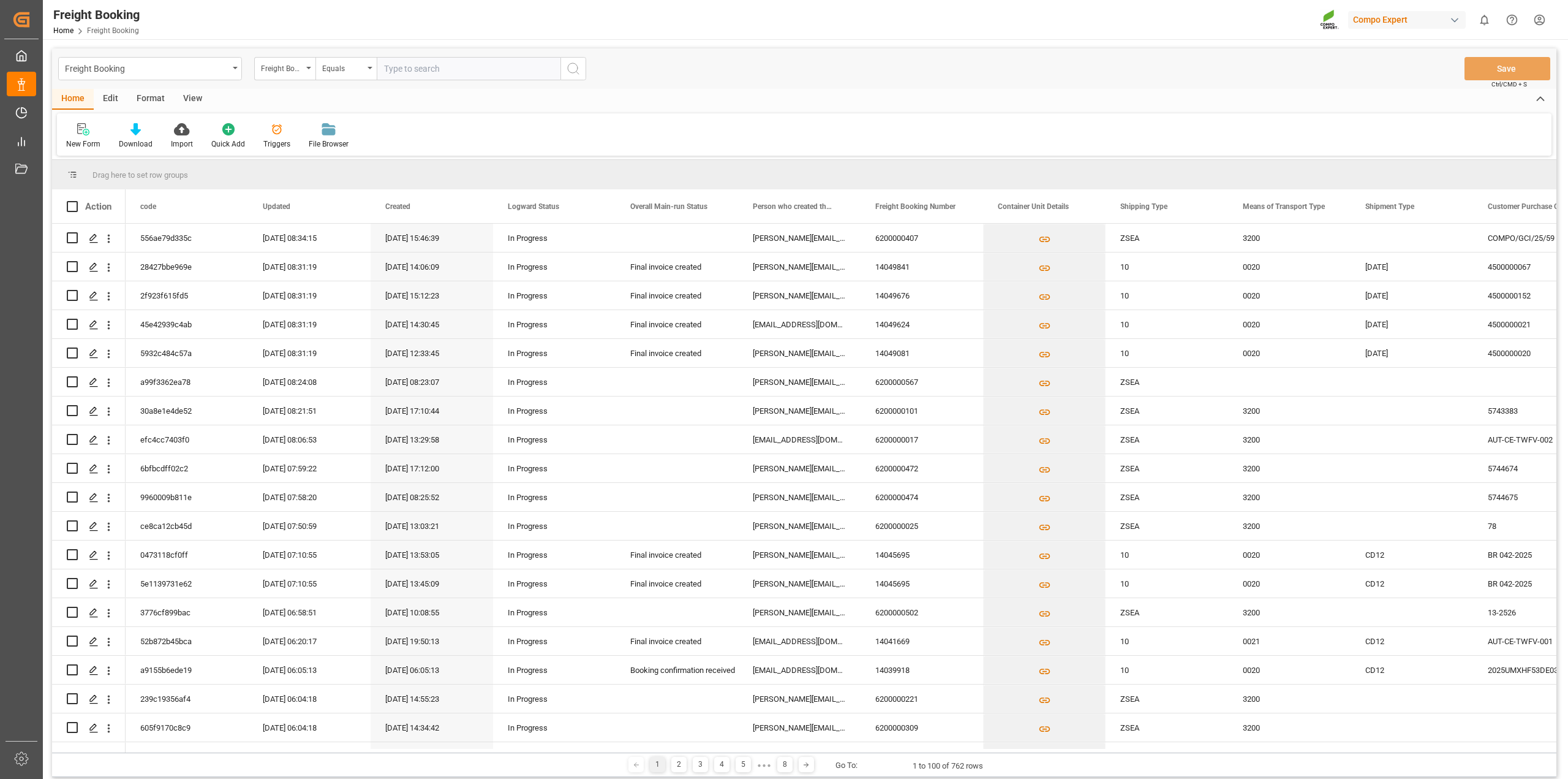
click at [432, 65] on input "text" at bounding box center [469, 69] width 184 height 23
paste input "6200000025"
type input "6200000025"
click at [579, 73] on icon "search button" at bounding box center [573, 69] width 15 height 15
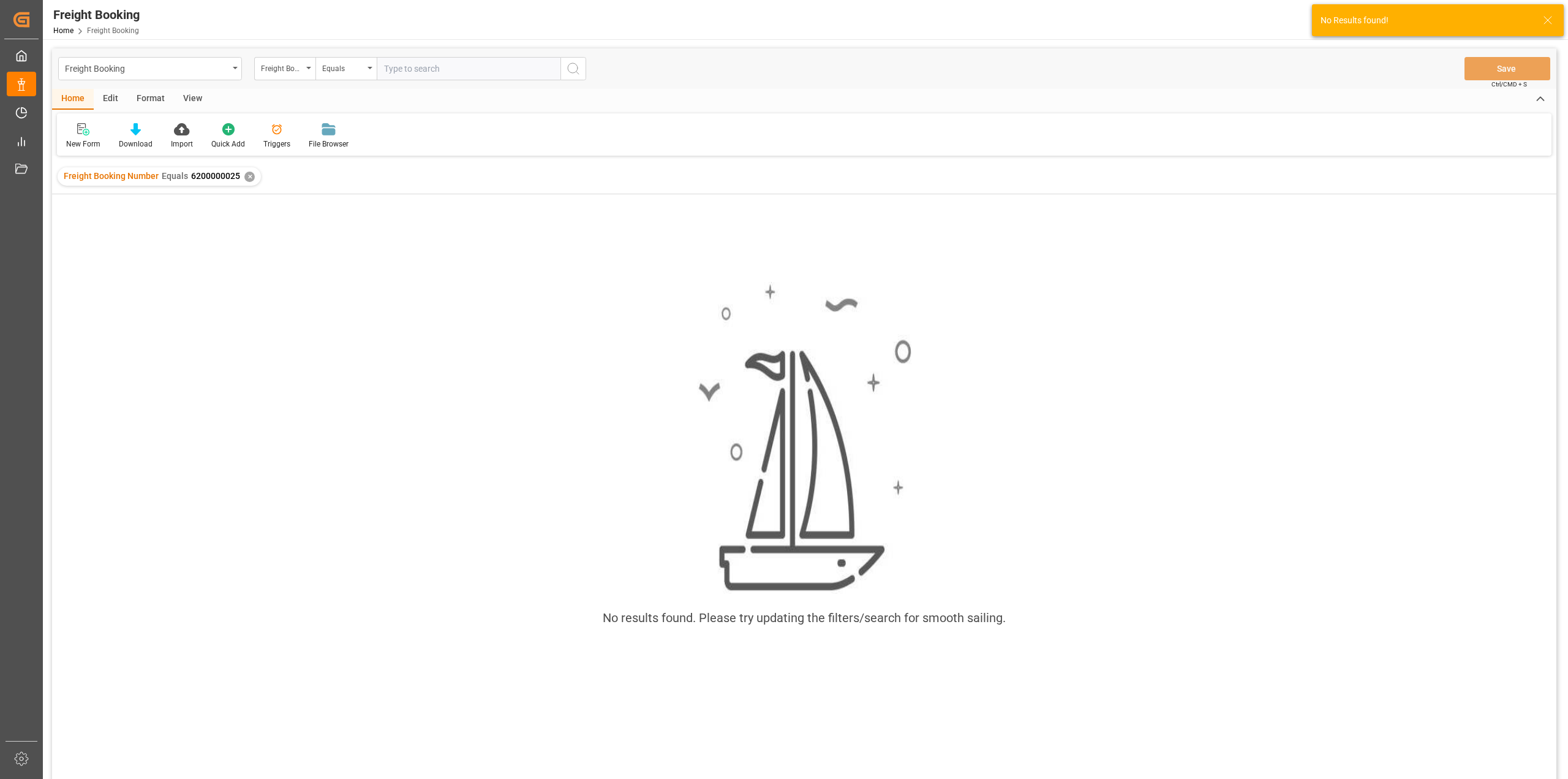
click at [248, 176] on div "✕" at bounding box center [249, 176] width 11 height 11
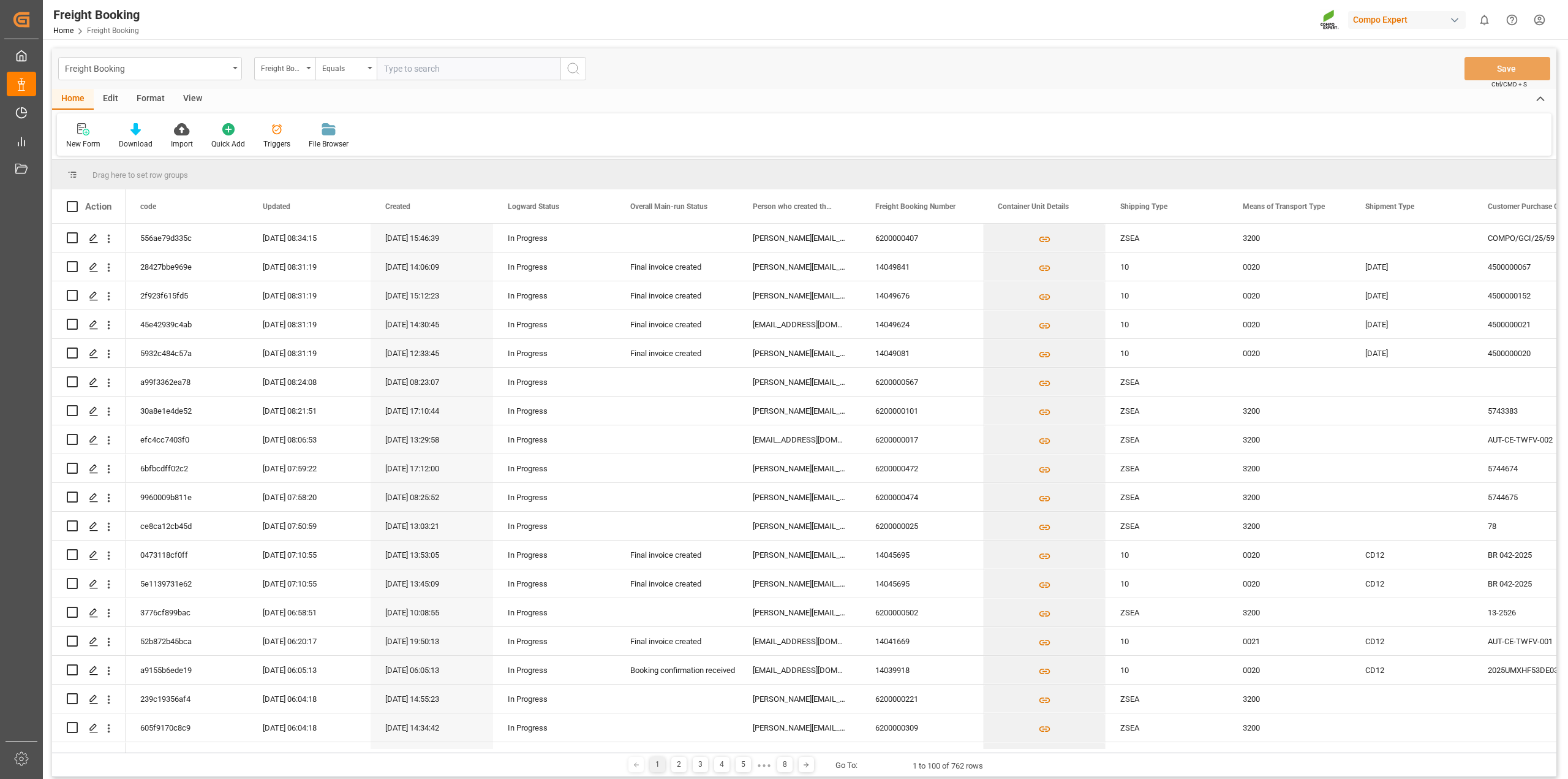
click at [399, 65] on input "text" at bounding box center [469, 69] width 184 height 23
paste input "6200000025"
type input "6200000025"
click at [568, 67] on icon "search button" at bounding box center [573, 69] width 15 height 15
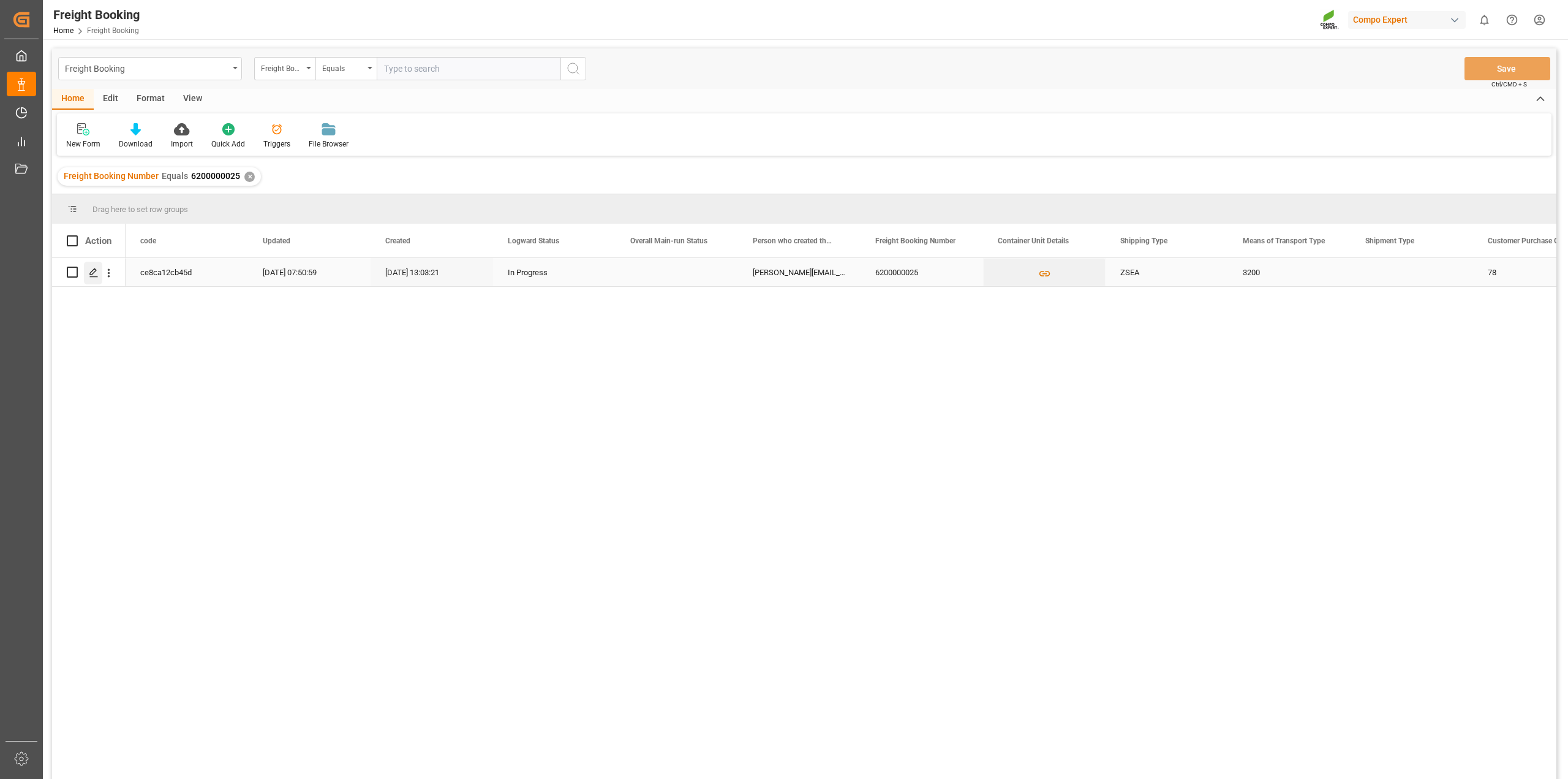
click at [95, 270] on icon "Press SPACE to select this row." at bounding box center [94, 273] width 10 height 10
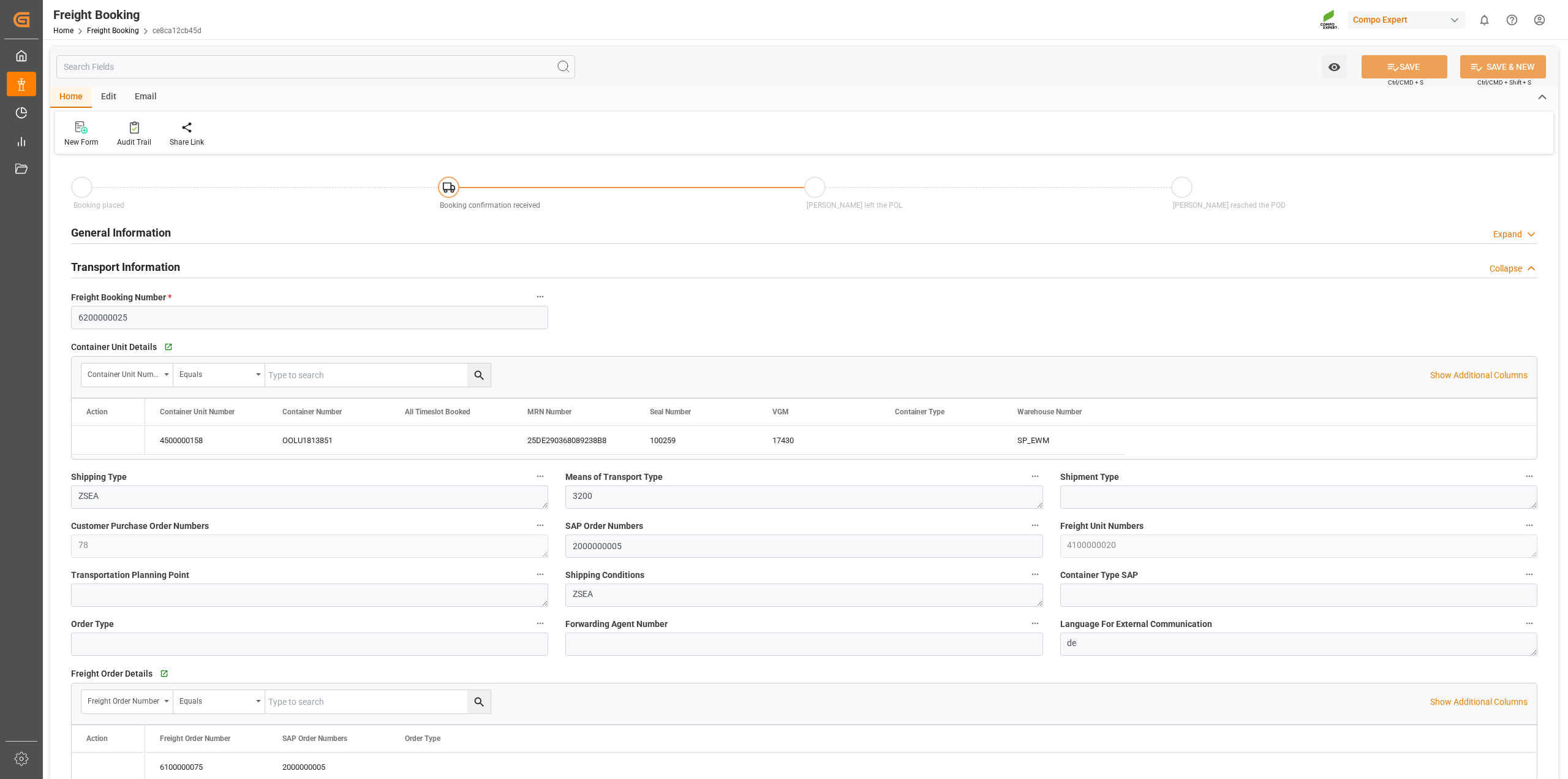
type input "[DATE] 01:00"
type input "[DATE] 21:30"
type input "[DATE] 13:03"
type input "[DATE] 15:12"
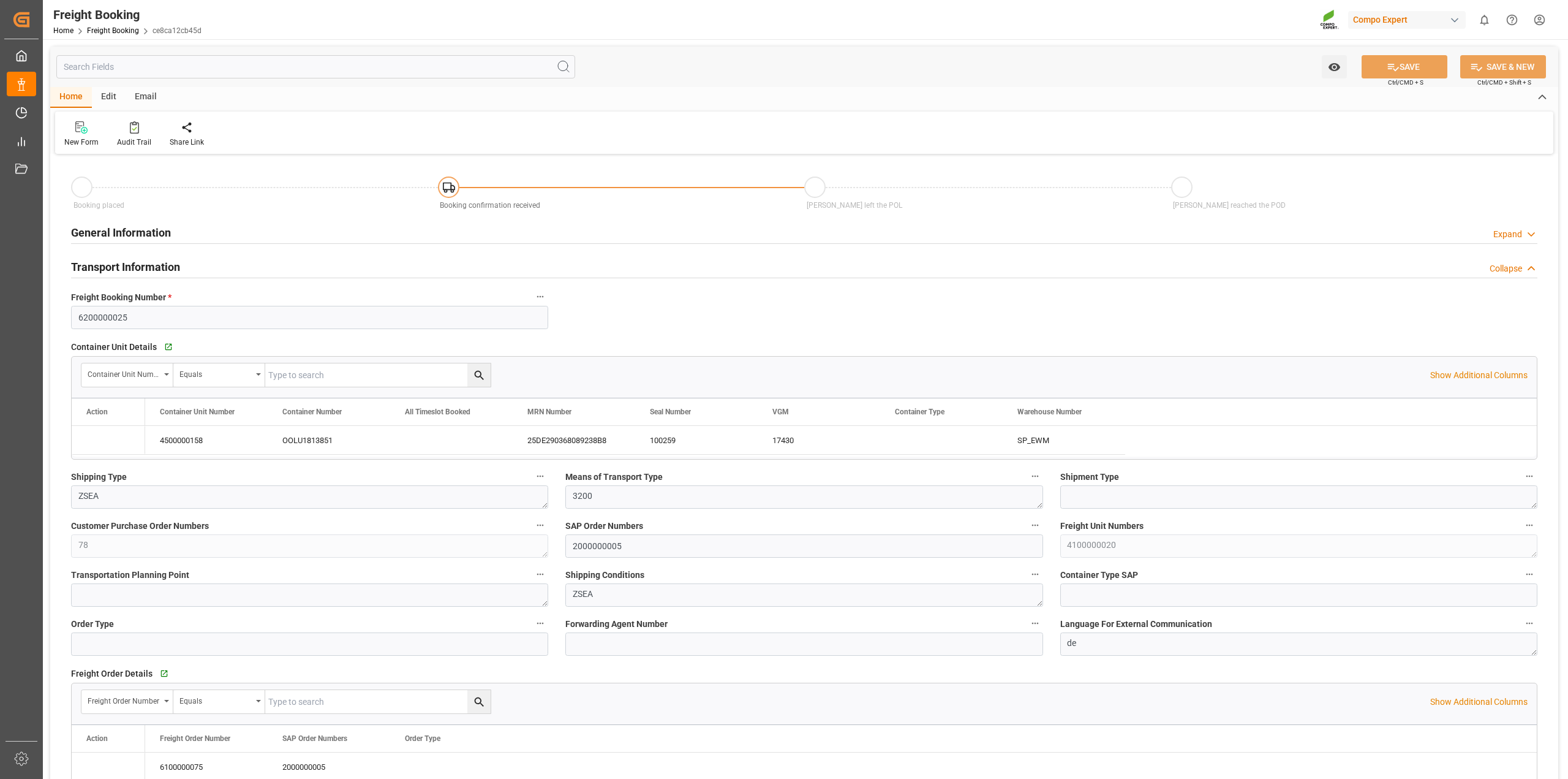
type input "[DATE] 15:12"
click at [99, 441] on icon "Press SPACE to select this row." at bounding box center [97, 439] width 13 height 13
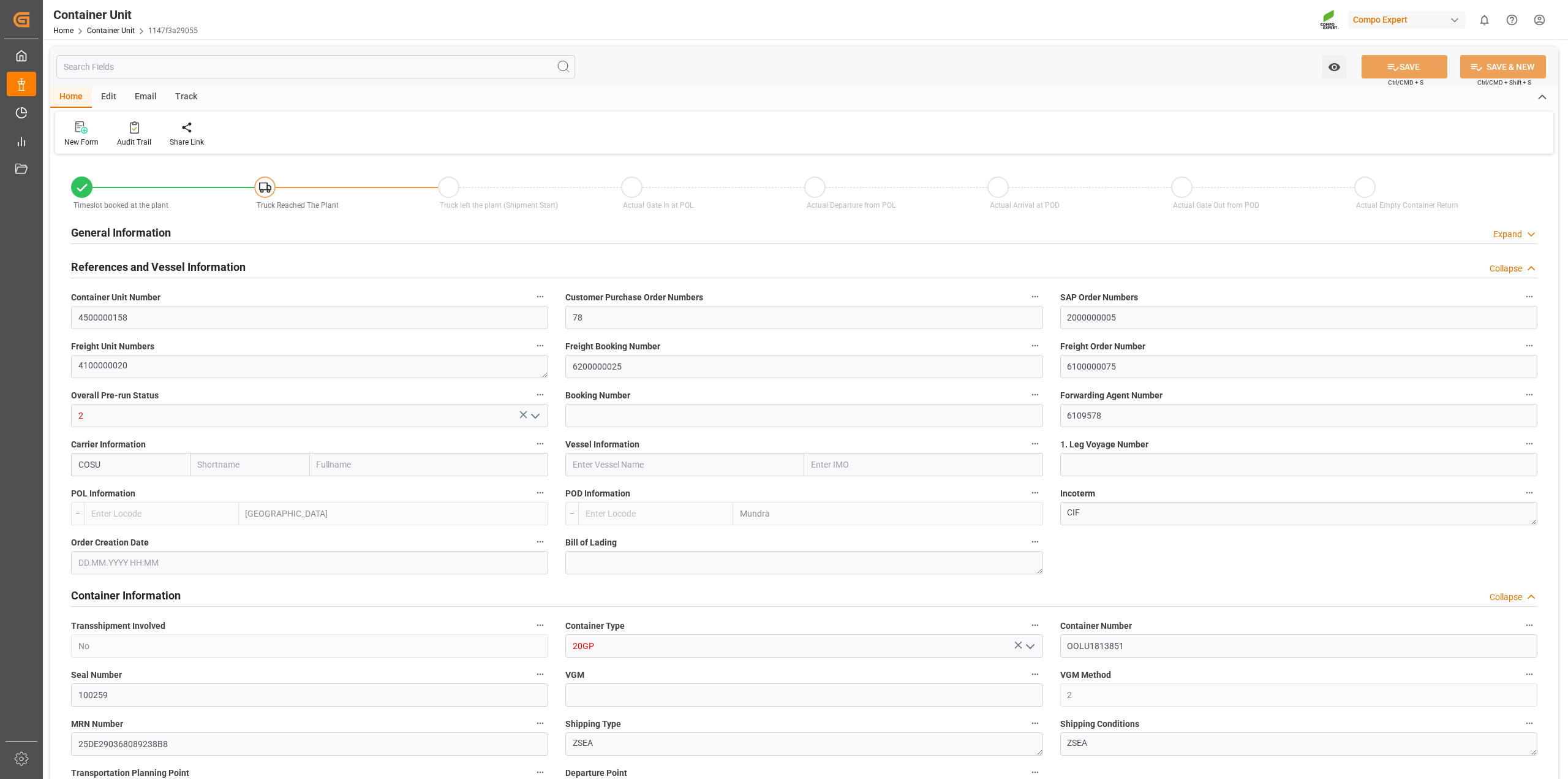
type input "Cosco"
type input "COSCO Shipping Co. Ltd."
type input "NLRTM"
type input "INMUN"
type input "17430"
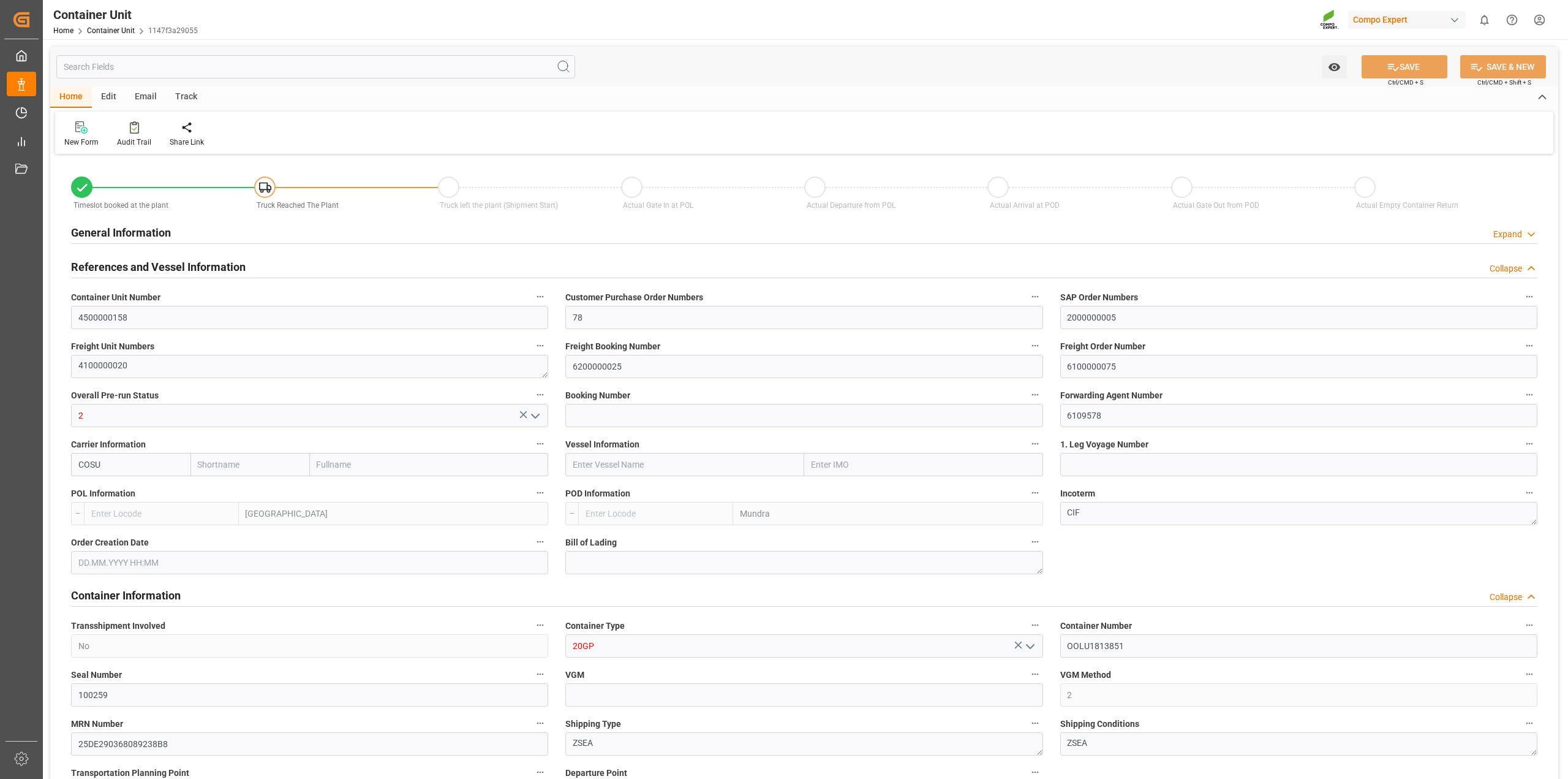
type input "7"
type input "0"
type input "7"
type input "0"
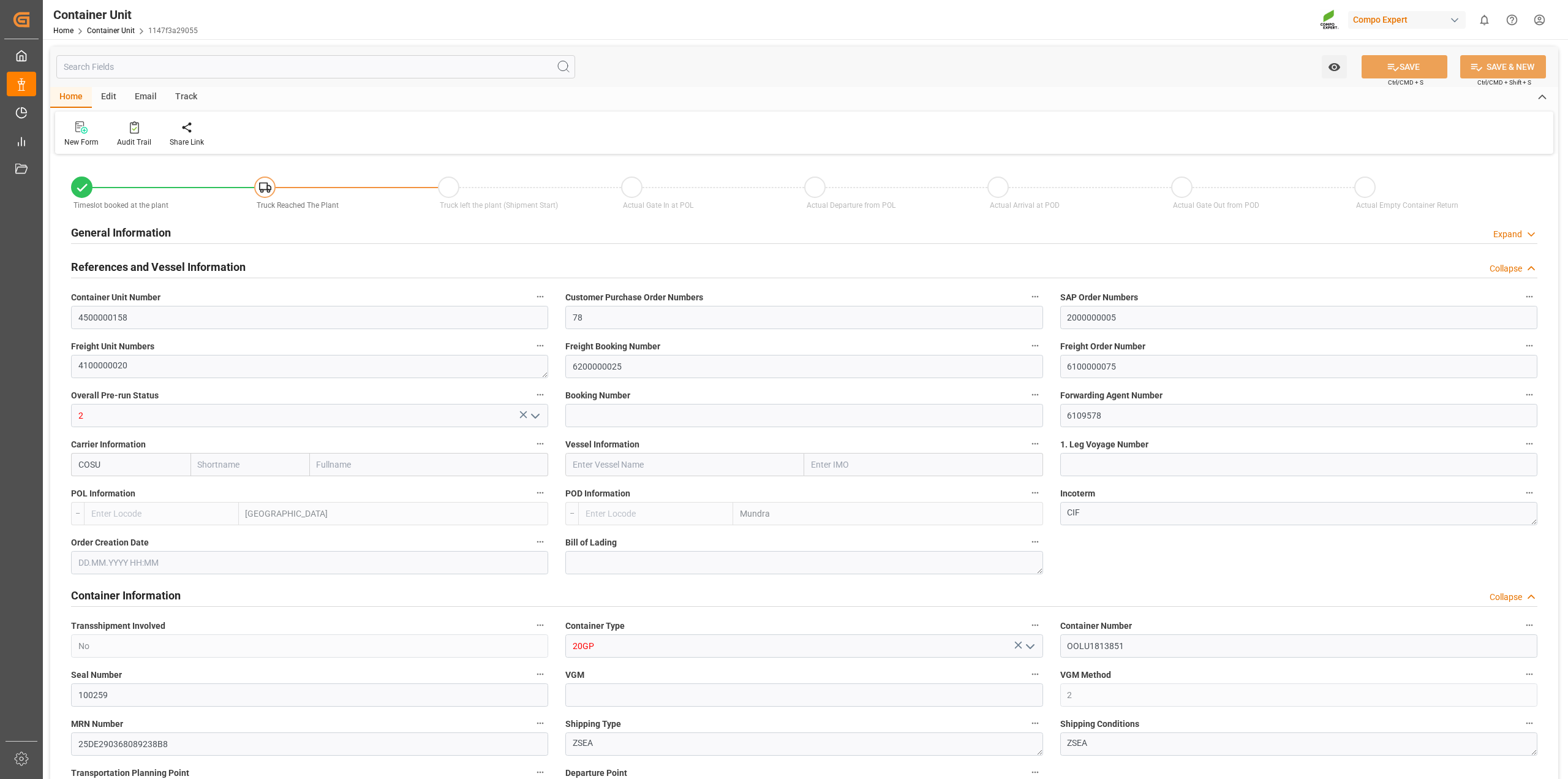
type input "17852.16"
type input "[DATE]"
drag, startPoint x: 1121, startPoint y: 369, endPoint x: 953, endPoint y: 360, distance: 168.2
